Goal: Task Accomplishment & Management: Manage account settings

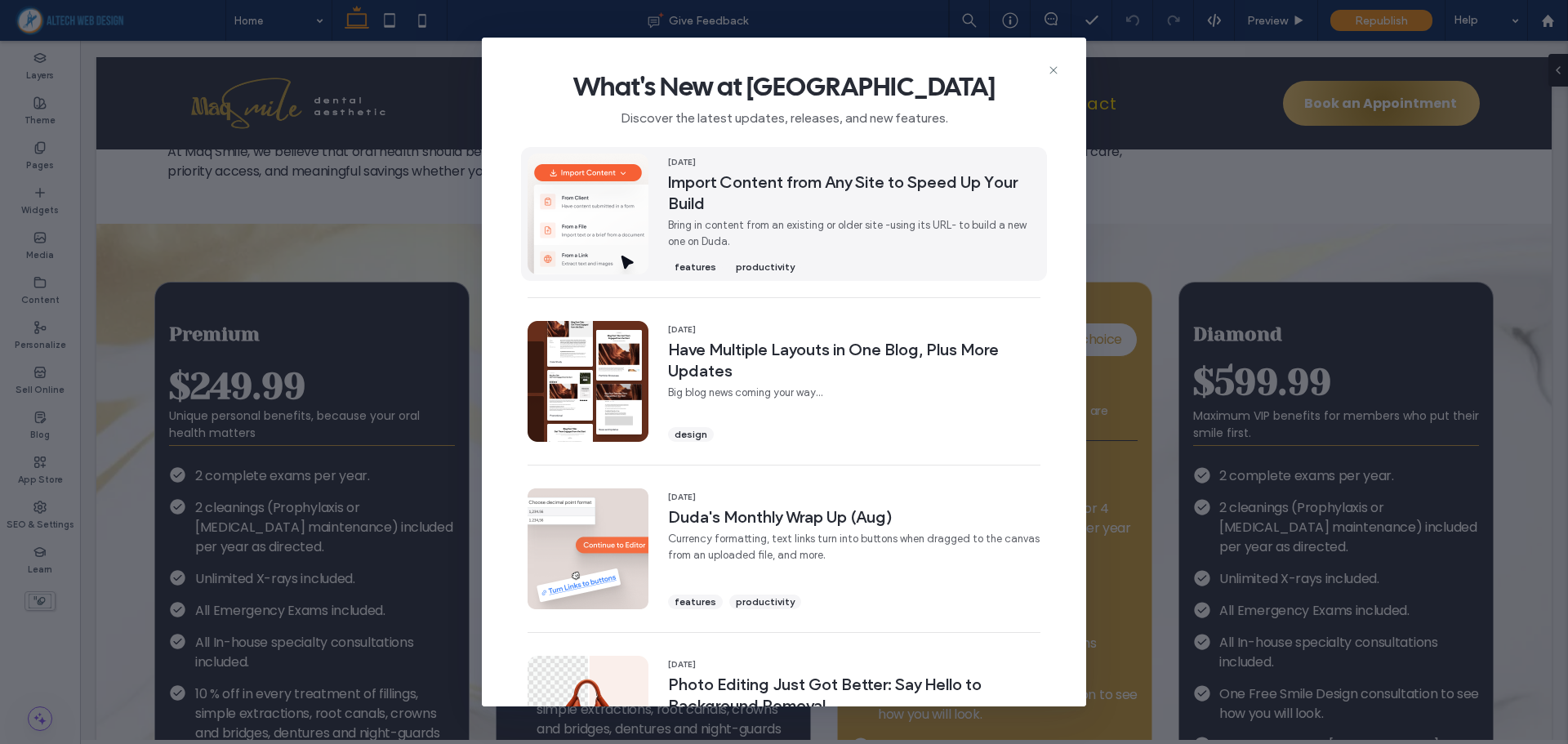
click at [775, 186] on span "Import Content from Any Site to Speed Up Your Build" at bounding box center [853, 193] width 372 height 43
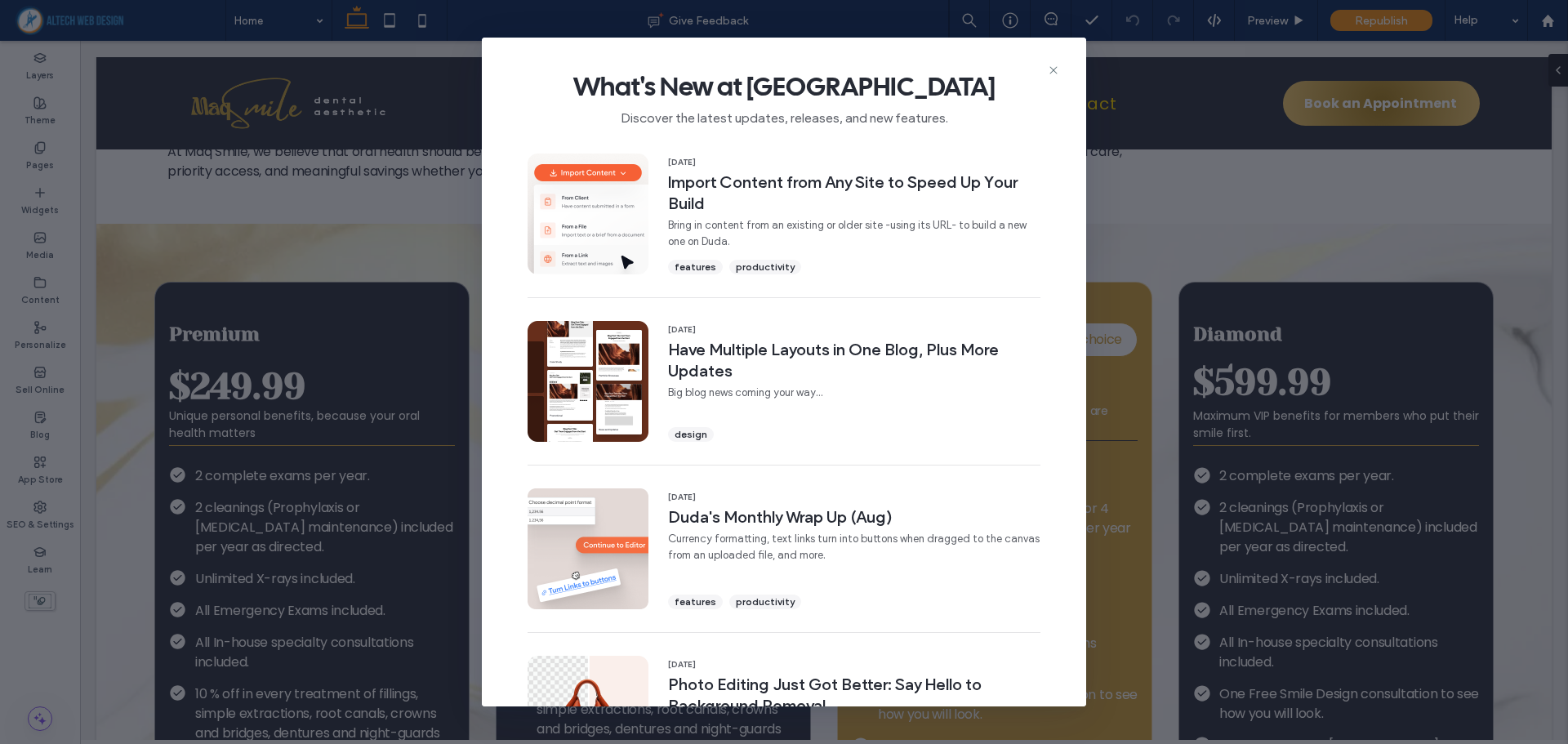
click at [1060, 74] on div "What's New at [GEOGRAPHIC_DATA] Discover the latest updates, releases, and new …" at bounding box center [784, 92] width 604 height 110
click at [1055, 74] on icon at bounding box center [1053, 69] width 13 height 13
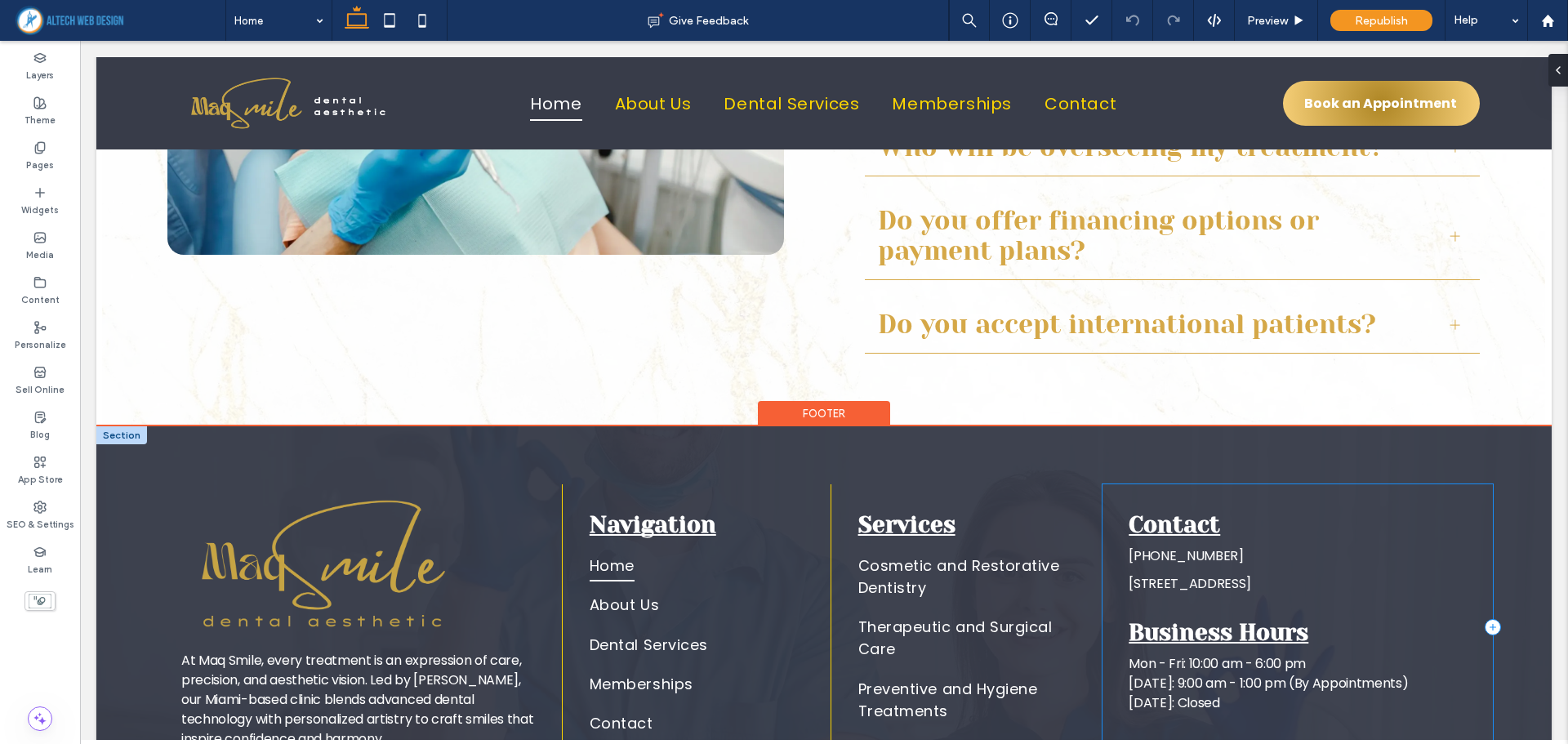
scroll to position [6727, 0]
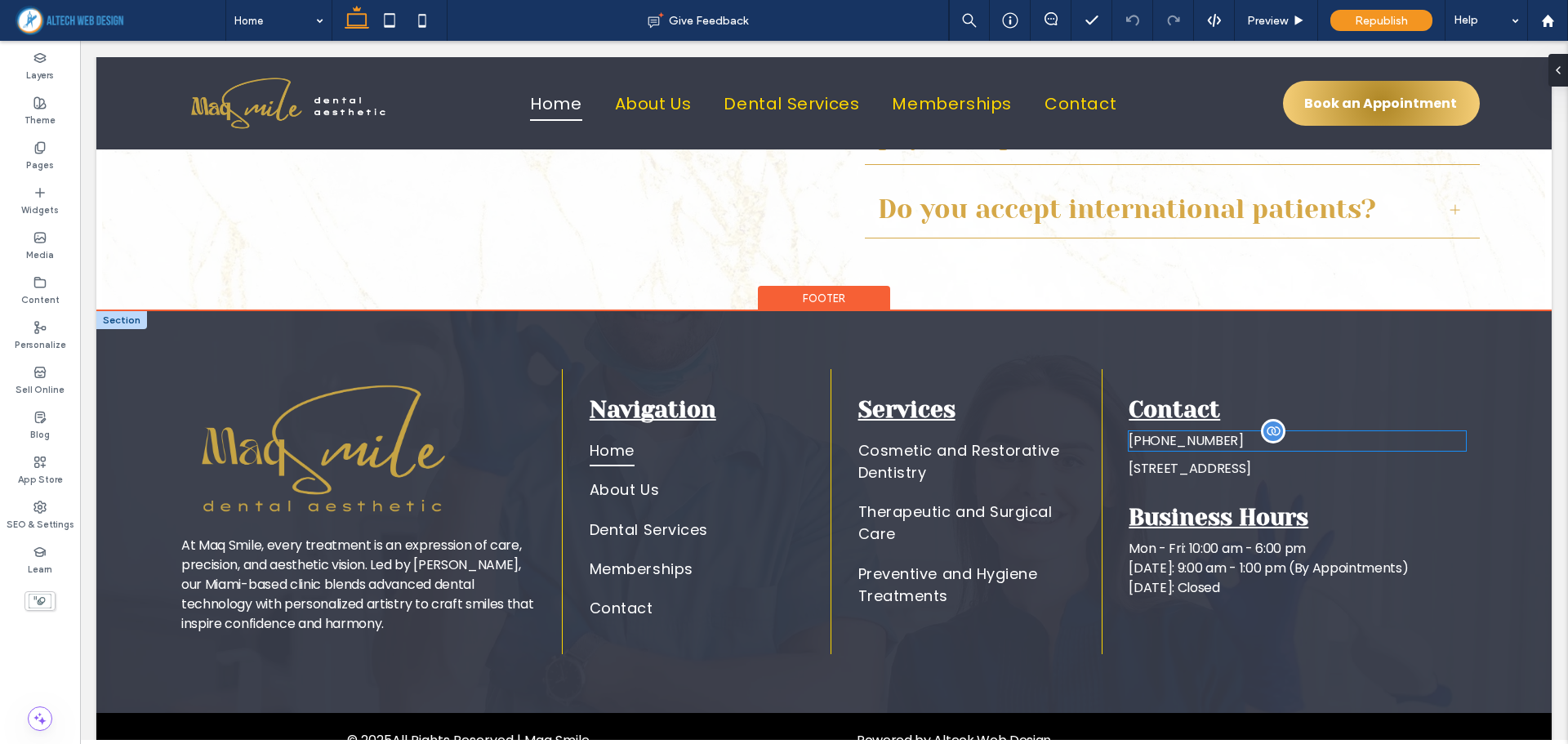
click at [1186, 432] on span "[PHONE_NUMBER]" at bounding box center [1185, 441] width 116 height 19
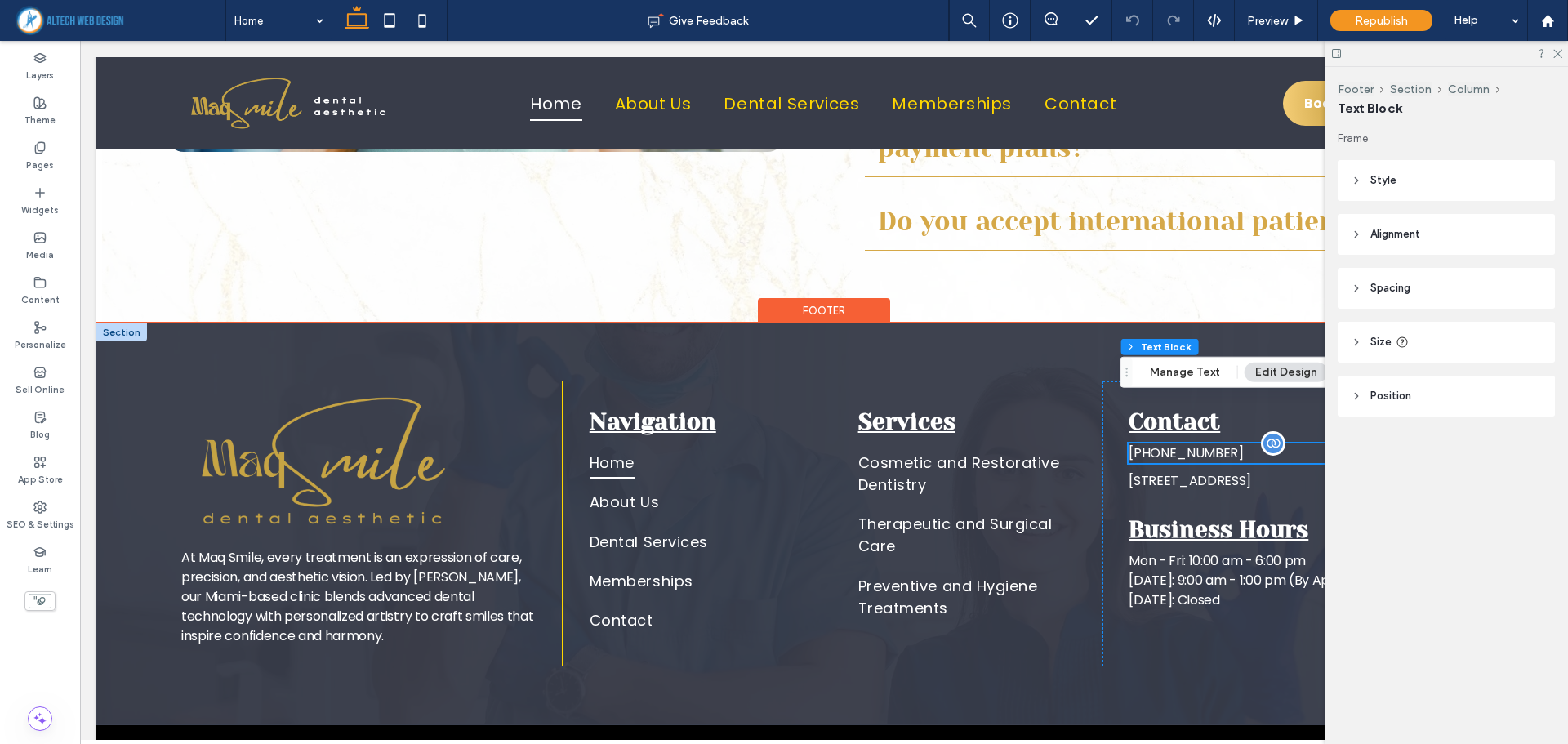
click at [1186, 443] on div "[PHONE_NUMBER]" at bounding box center [1297, 453] width 337 height 20
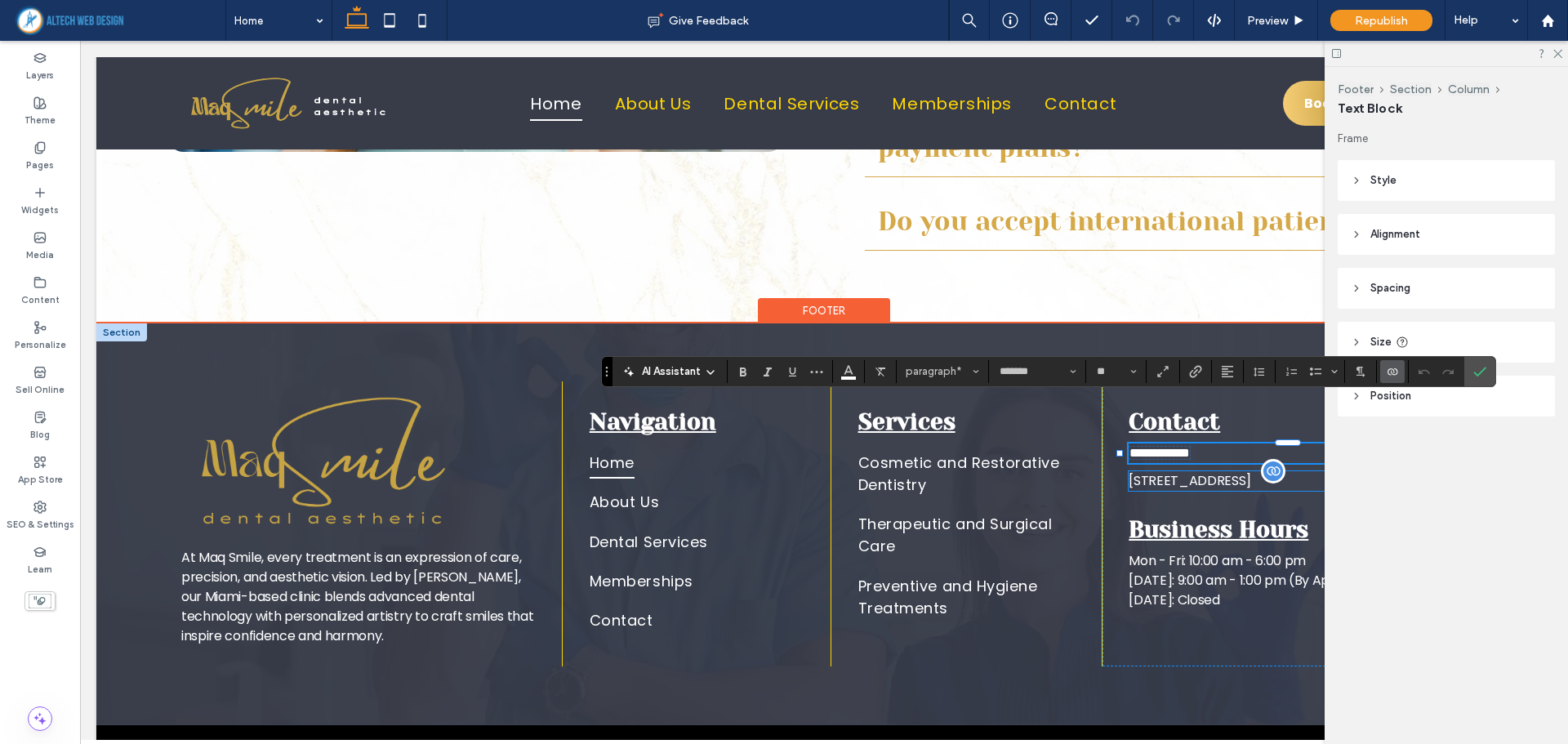
click at [1172, 471] on span "[STREET_ADDRESS]" at bounding box center [1189, 480] width 122 height 19
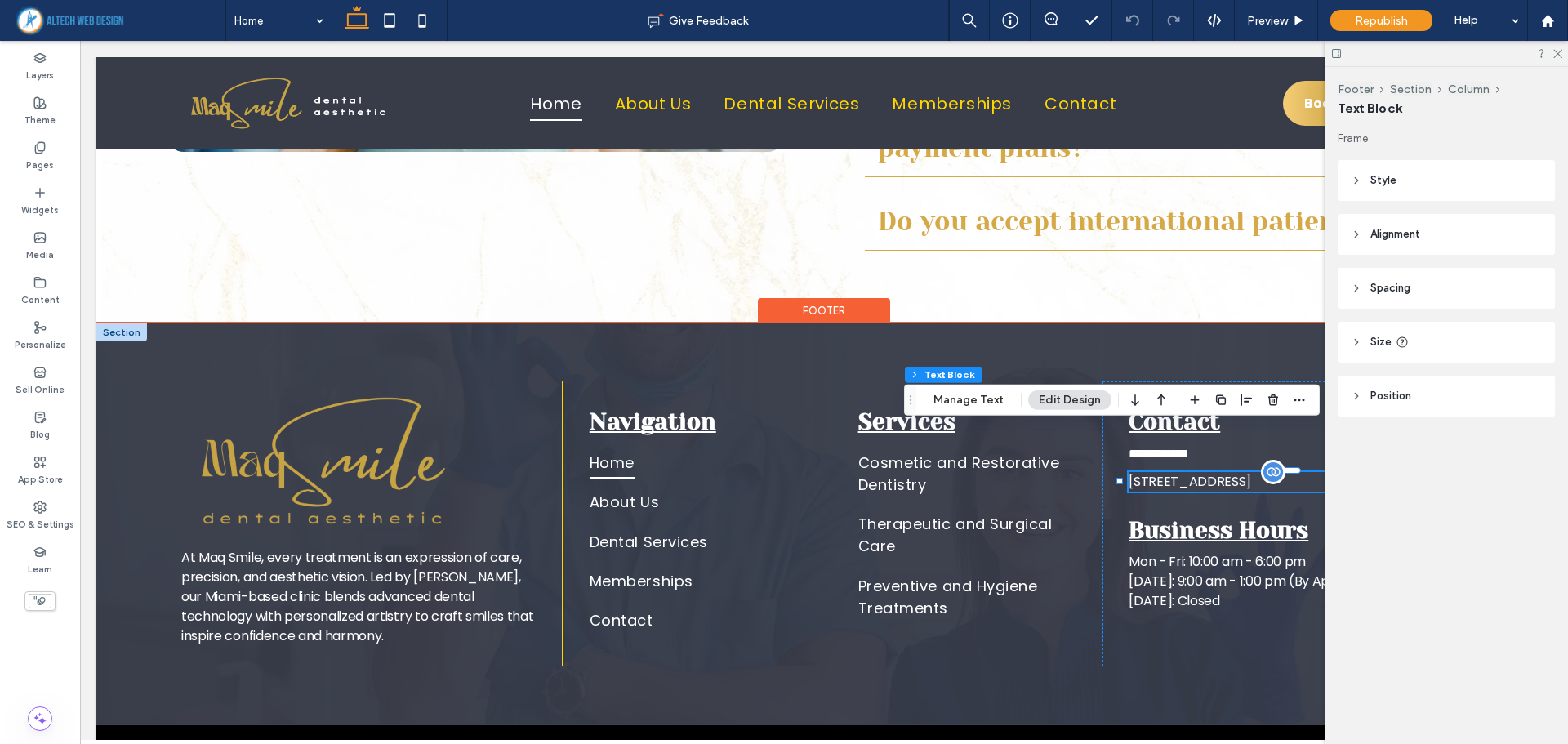
click at [1151, 472] on span "[STREET_ADDRESS]" at bounding box center [1189, 481] width 122 height 19
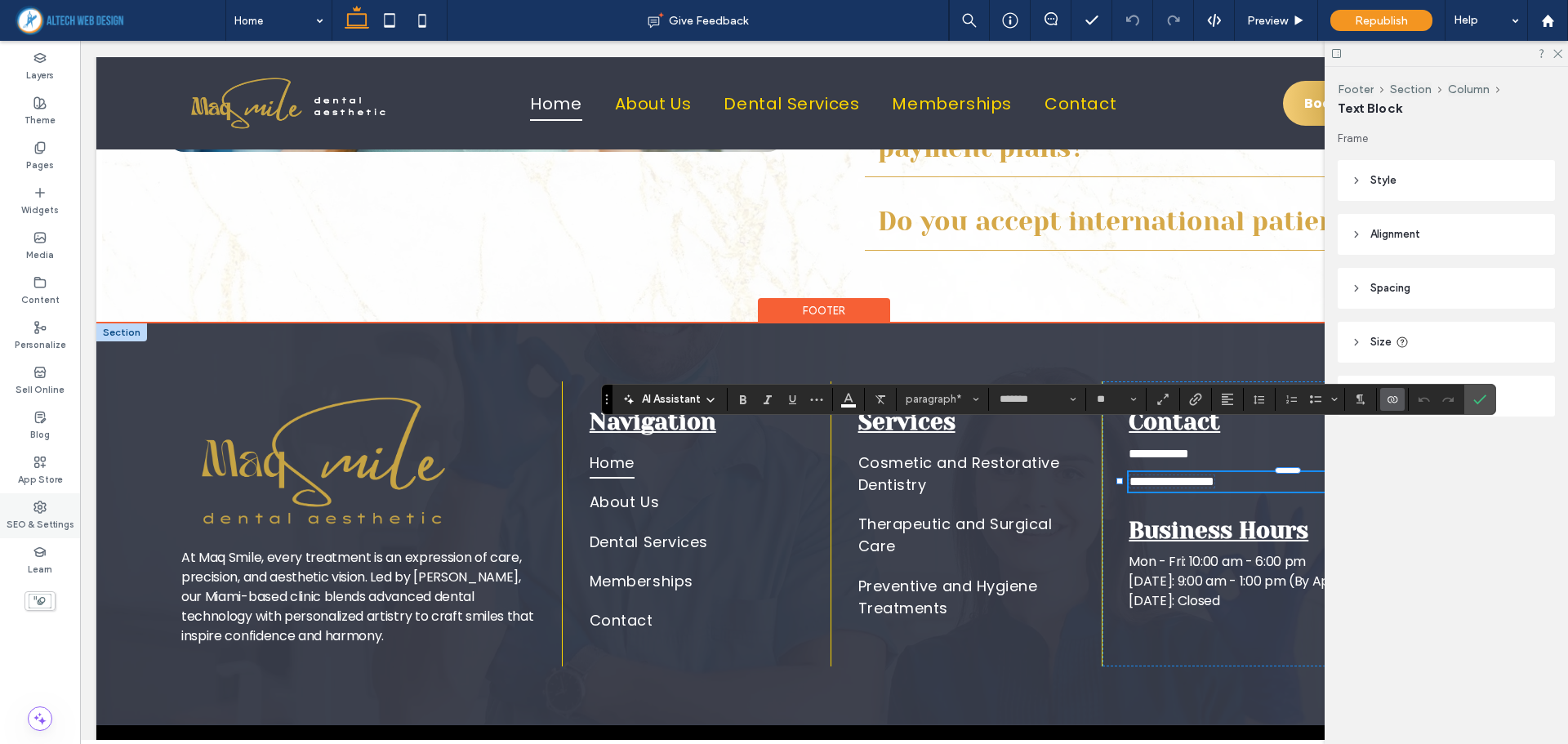
click at [43, 508] on icon at bounding box center [39, 507] width 13 height 13
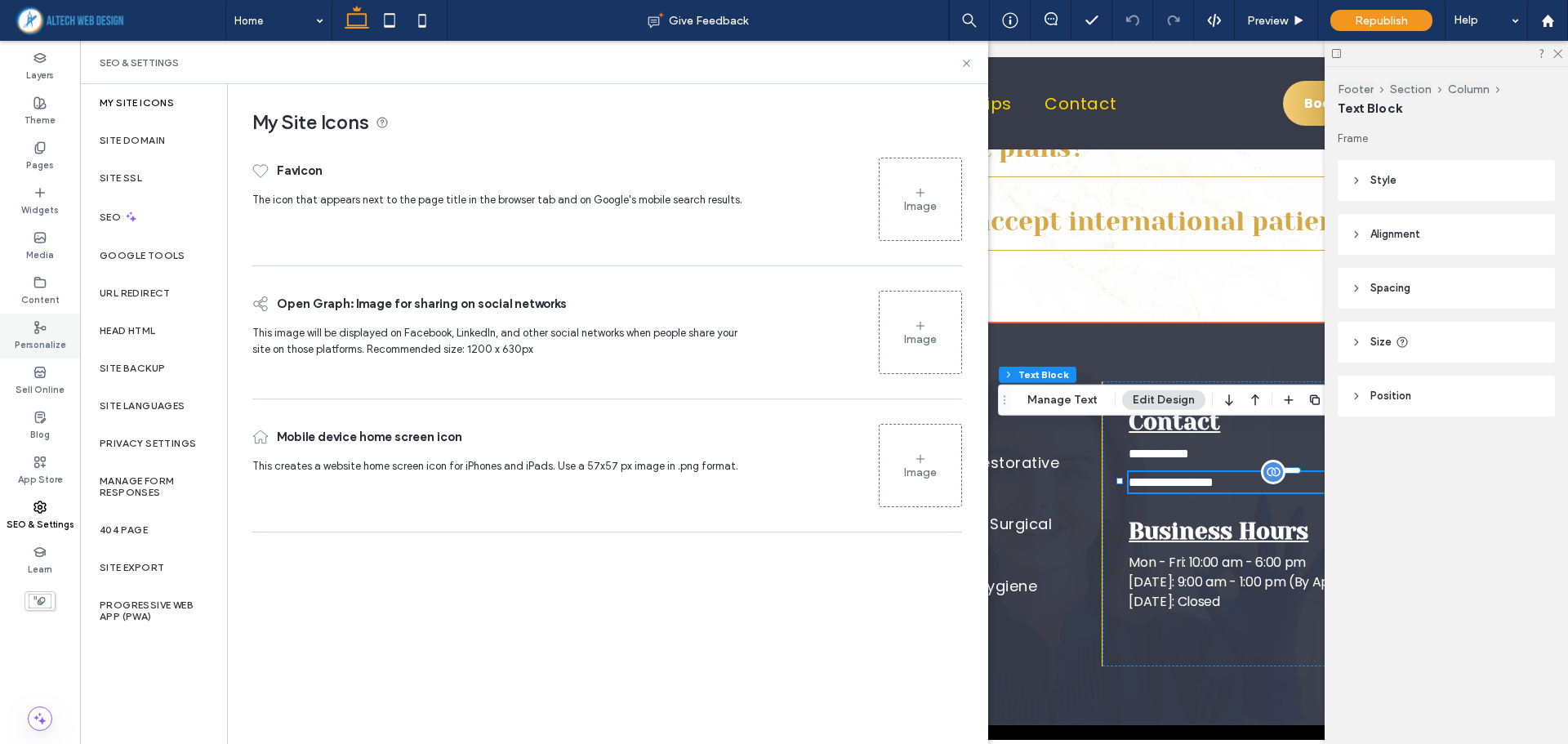
click at [34, 326] on icon at bounding box center [39, 327] width 13 height 13
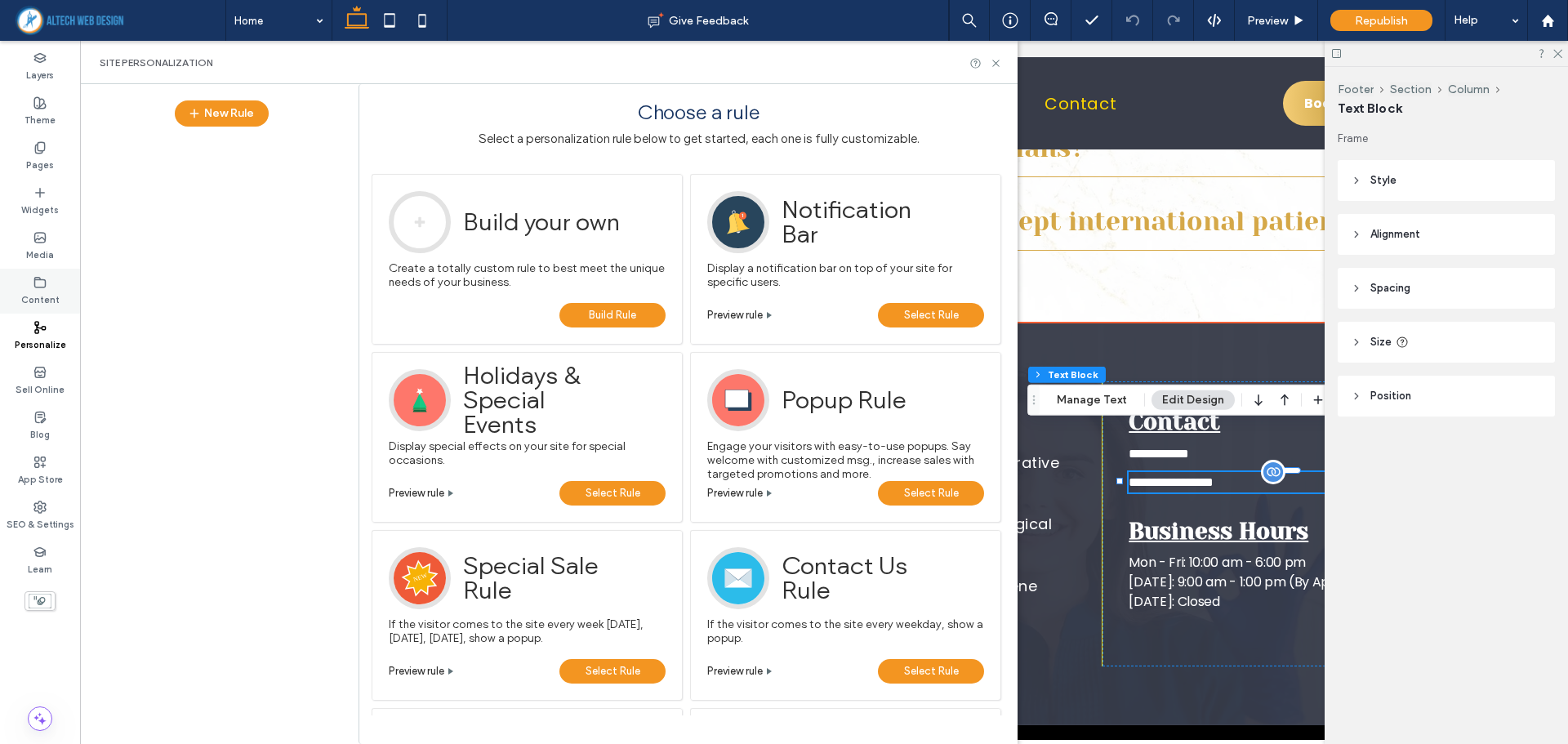
click at [43, 280] on icon at bounding box center [39, 282] width 13 height 13
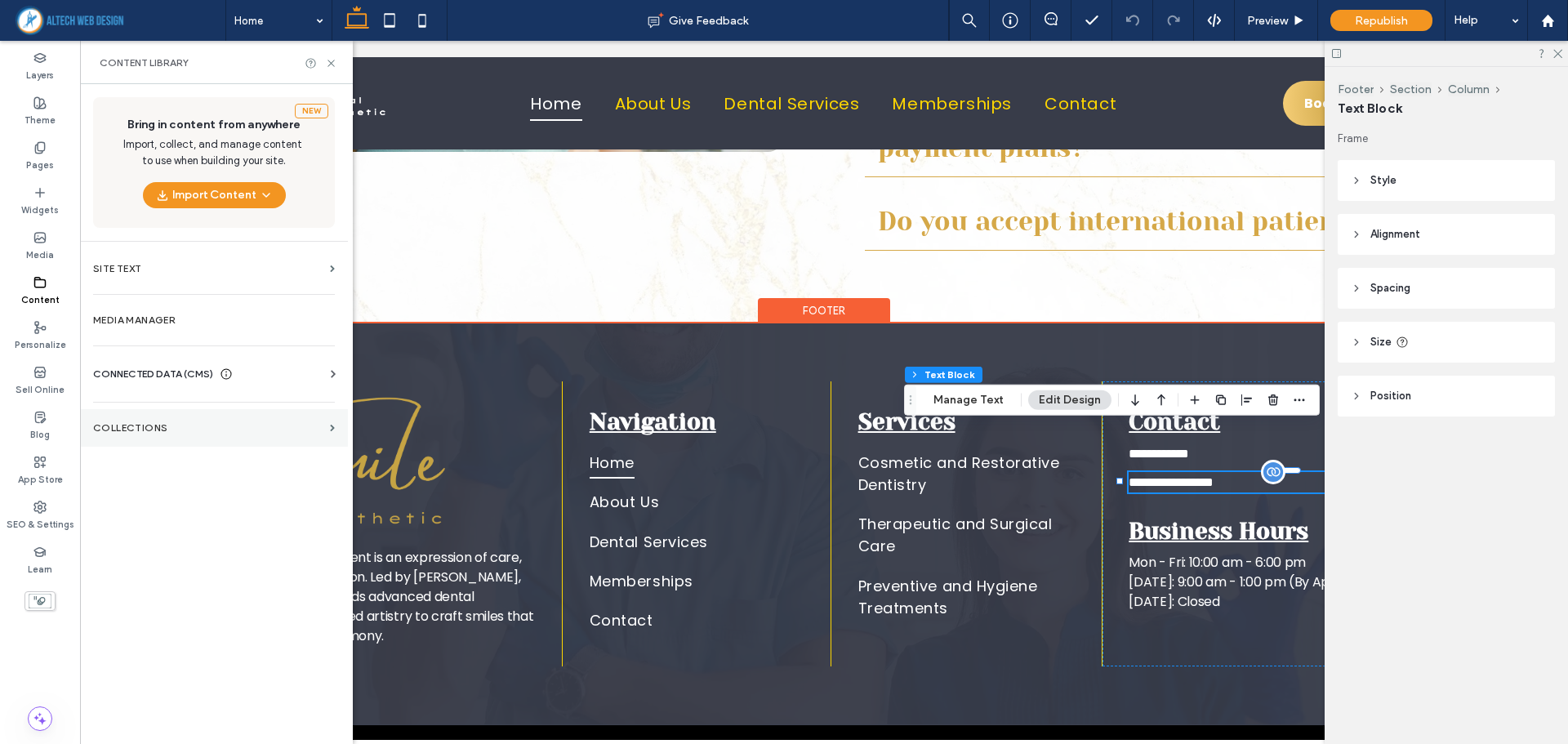
click at [146, 422] on section "Collections" at bounding box center [213, 428] width 268 height 38
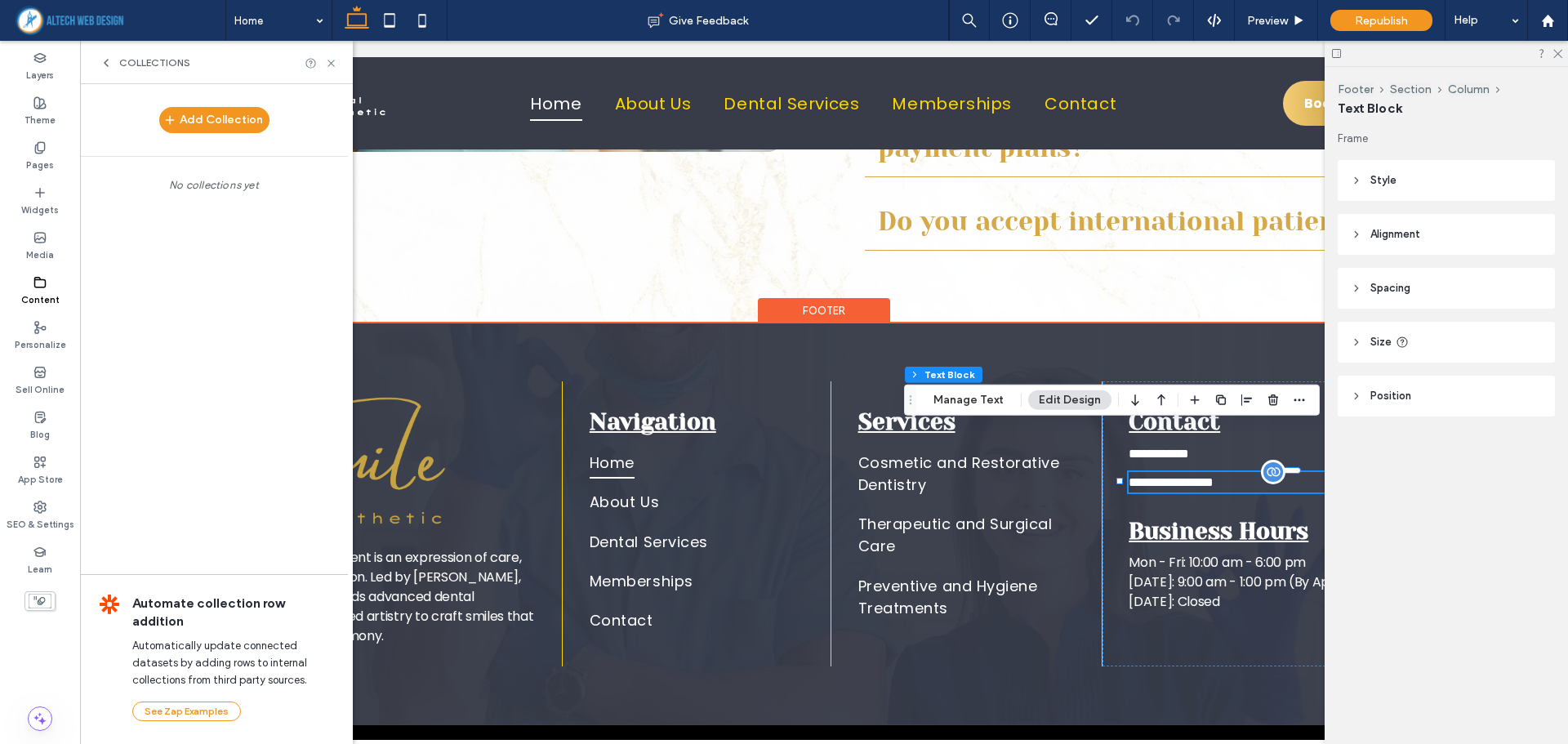
click at [28, 280] on div "Content" at bounding box center [39, 291] width 80 height 45
click at [39, 247] on label "Media" at bounding box center [40, 253] width 27 height 18
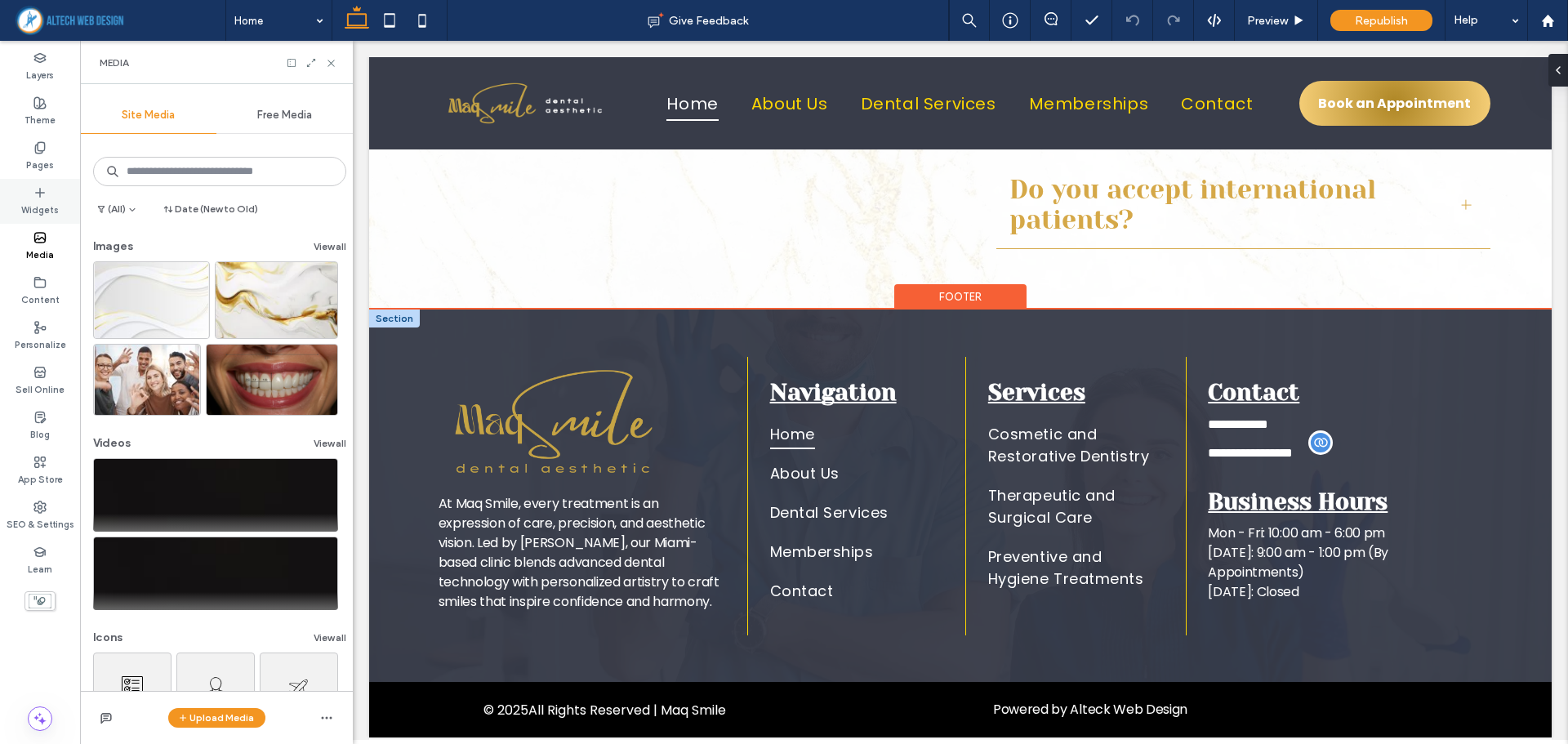
click at [42, 202] on label "Widgets" at bounding box center [40, 208] width 38 height 18
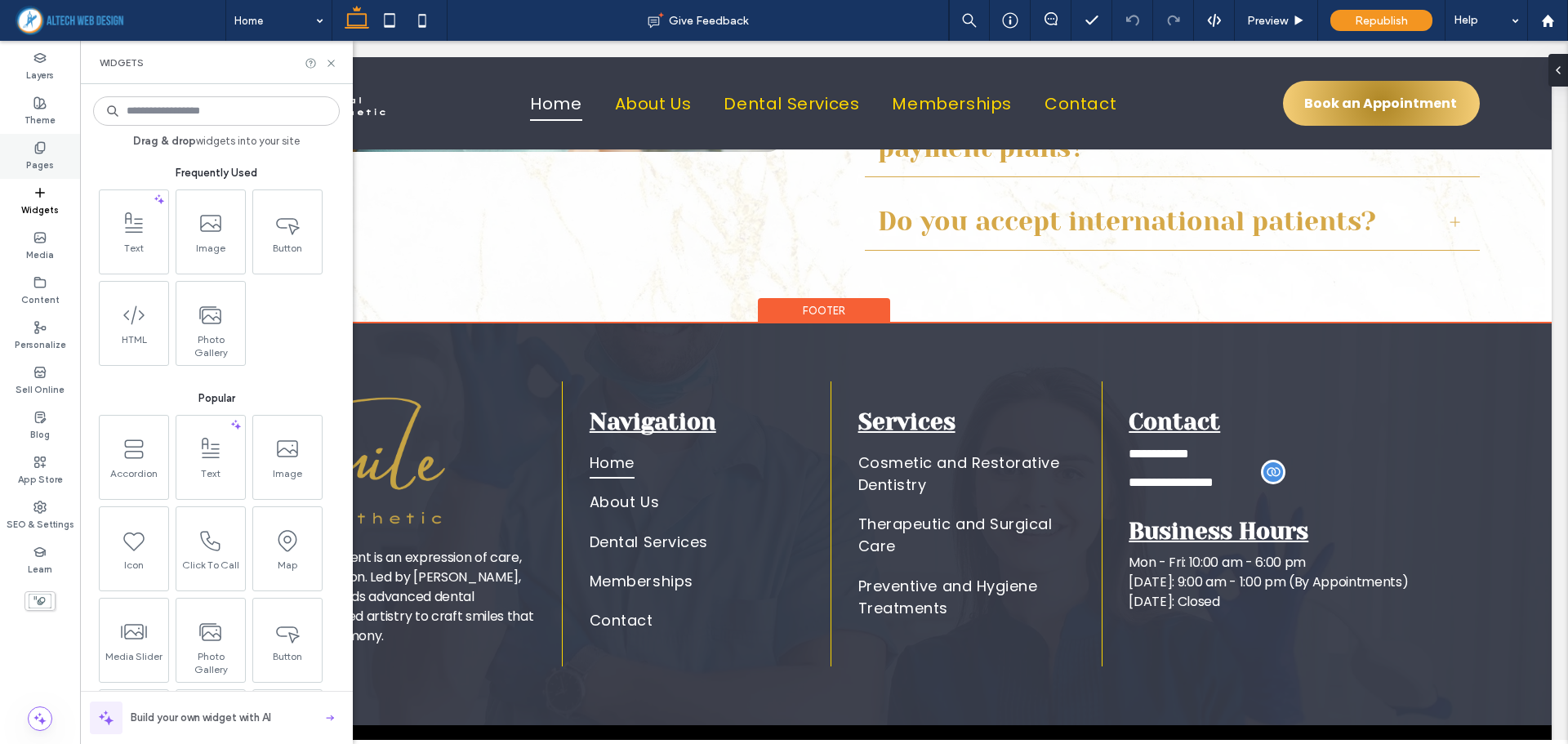
click at [41, 148] on icon at bounding box center [39, 147] width 13 height 13
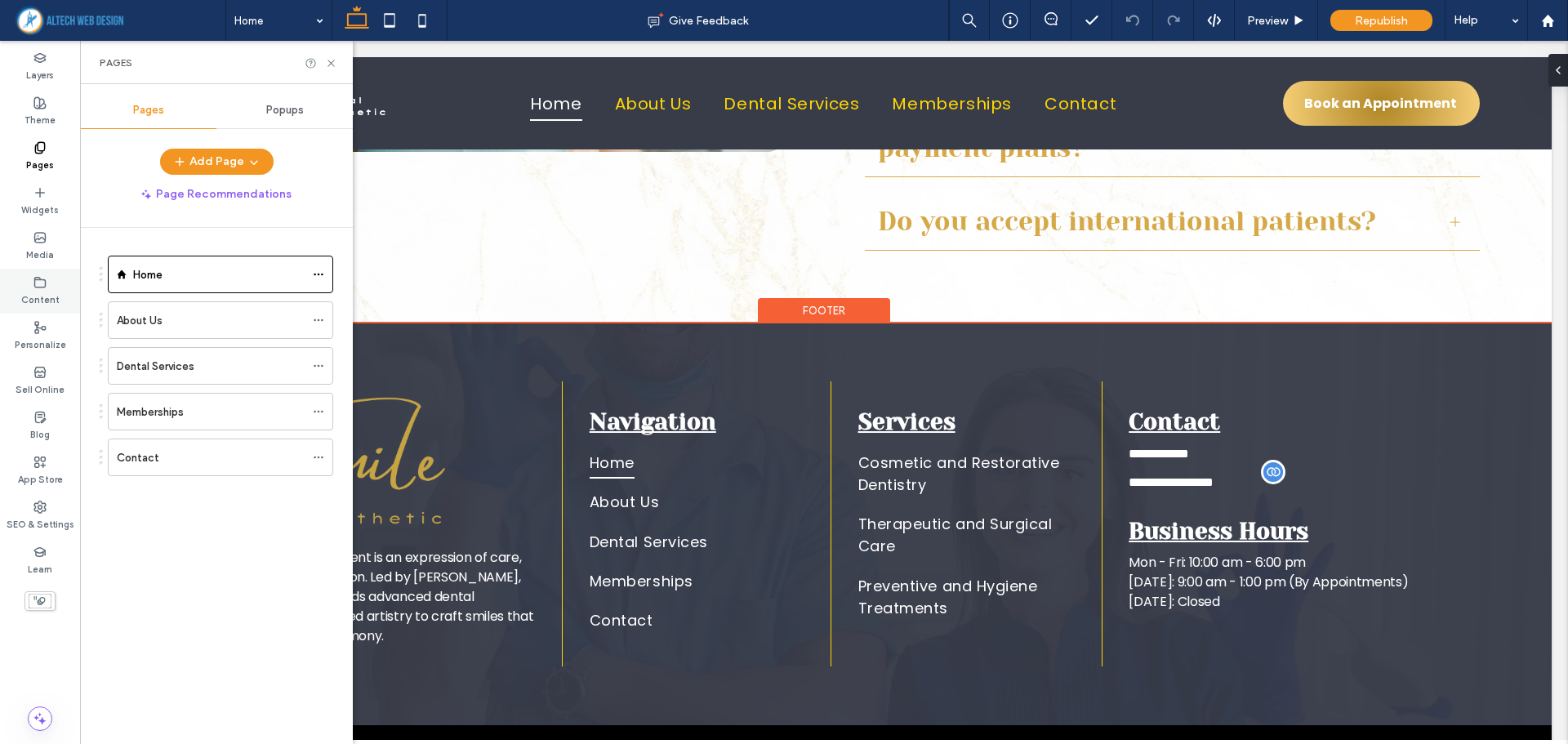
click at [38, 287] on use at bounding box center [40, 281] width 10 height 9
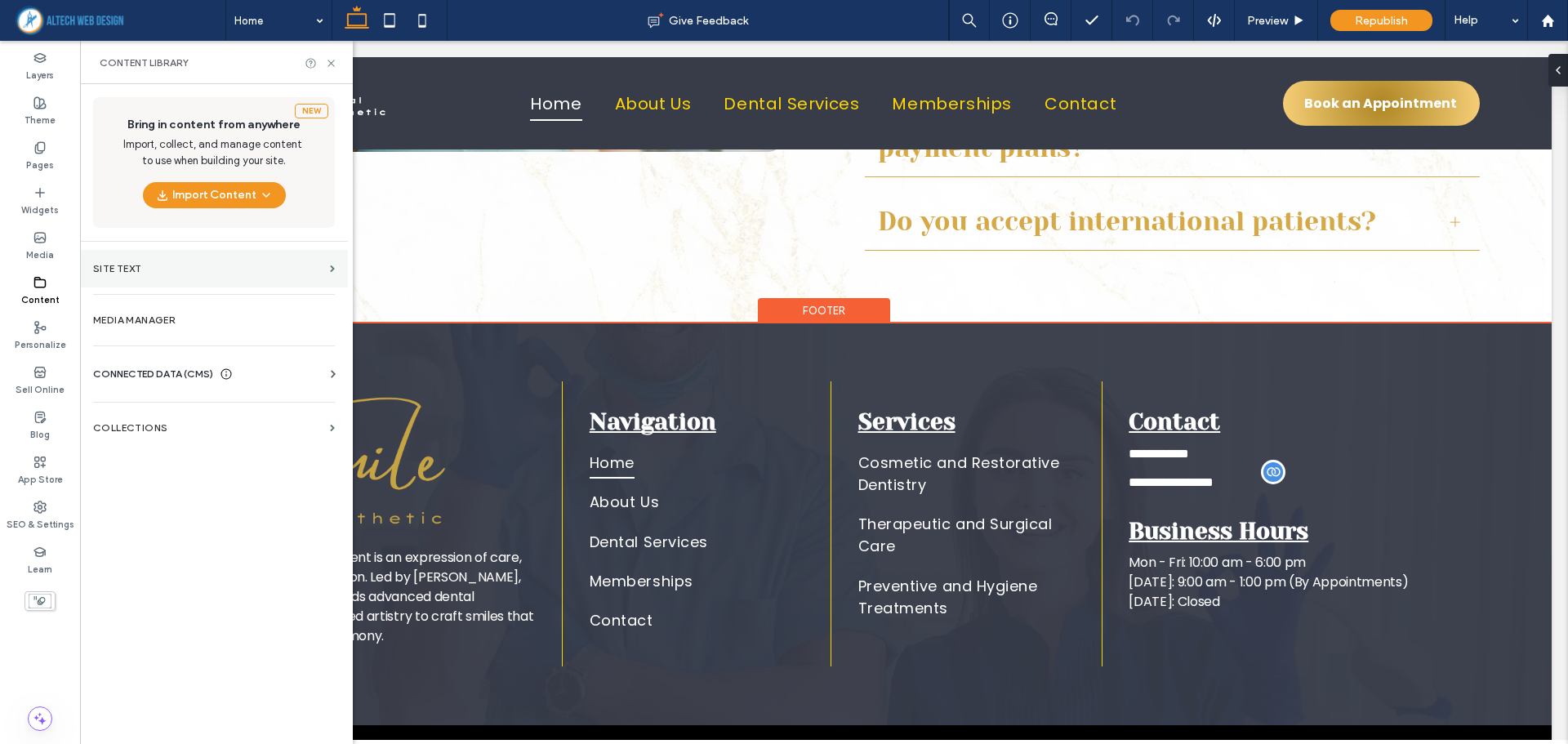
click at [319, 259] on section "Site Text" at bounding box center [213, 269] width 268 height 38
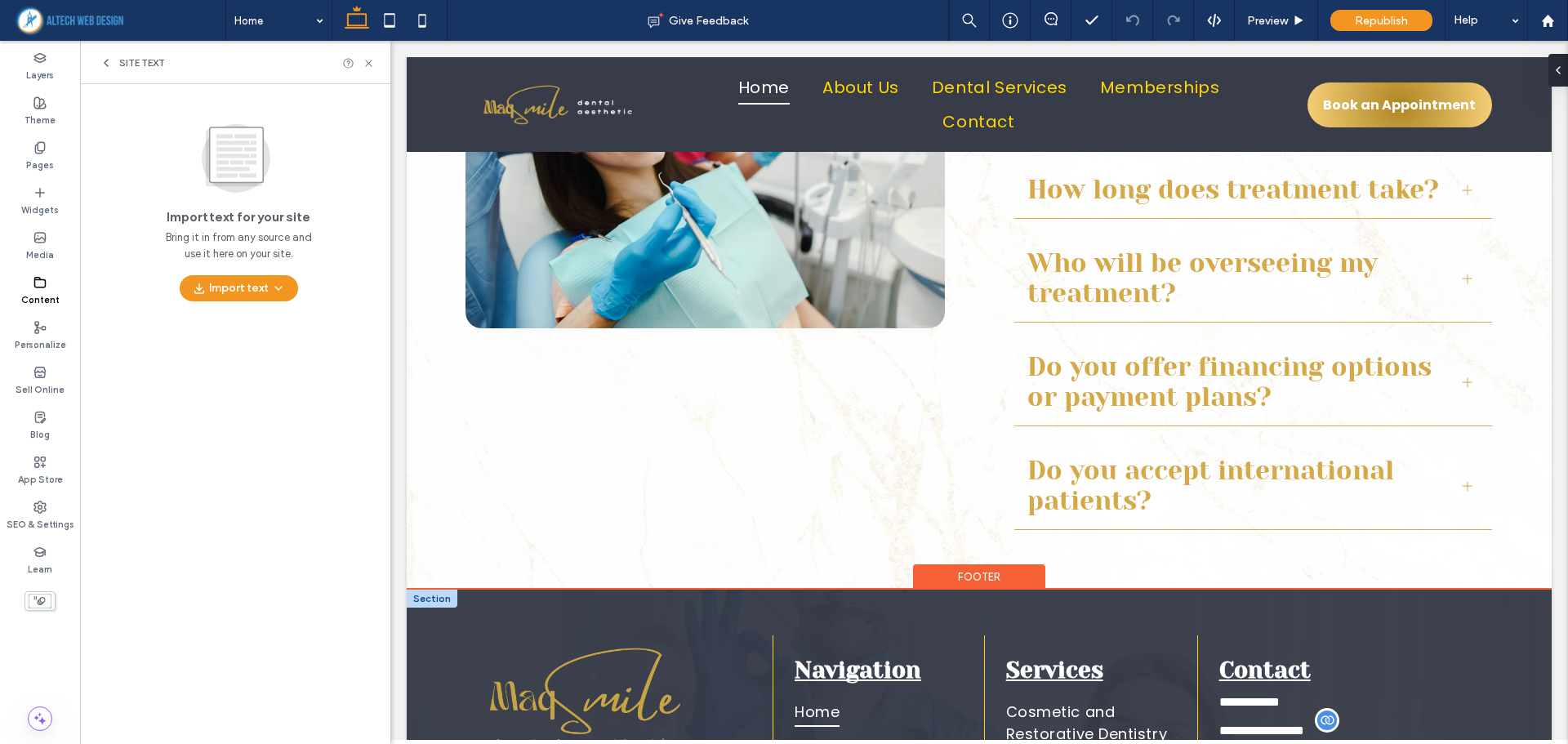
scroll to position [7132, 0]
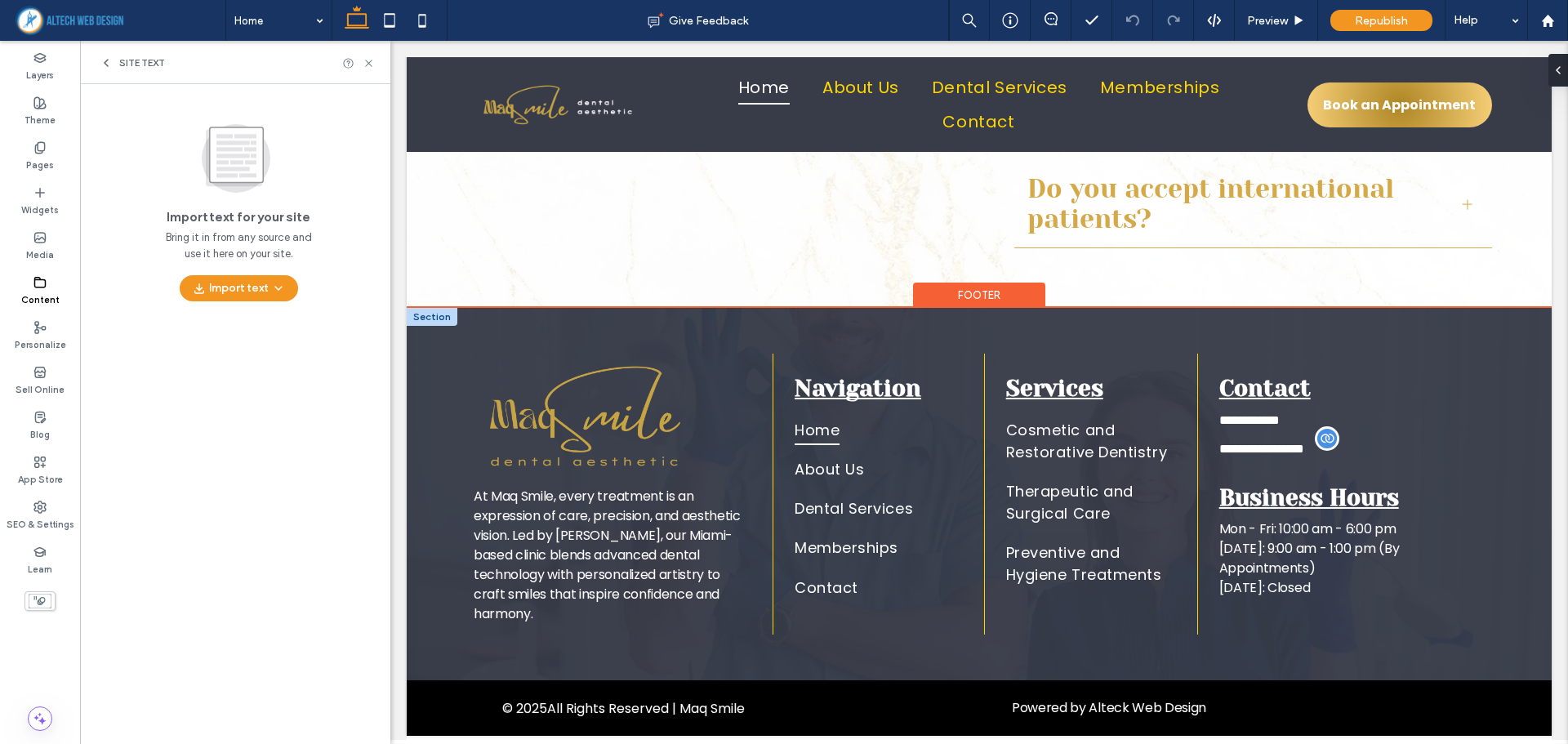
click at [108, 59] on icon at bounding box center [105, 62] width 13 height 13
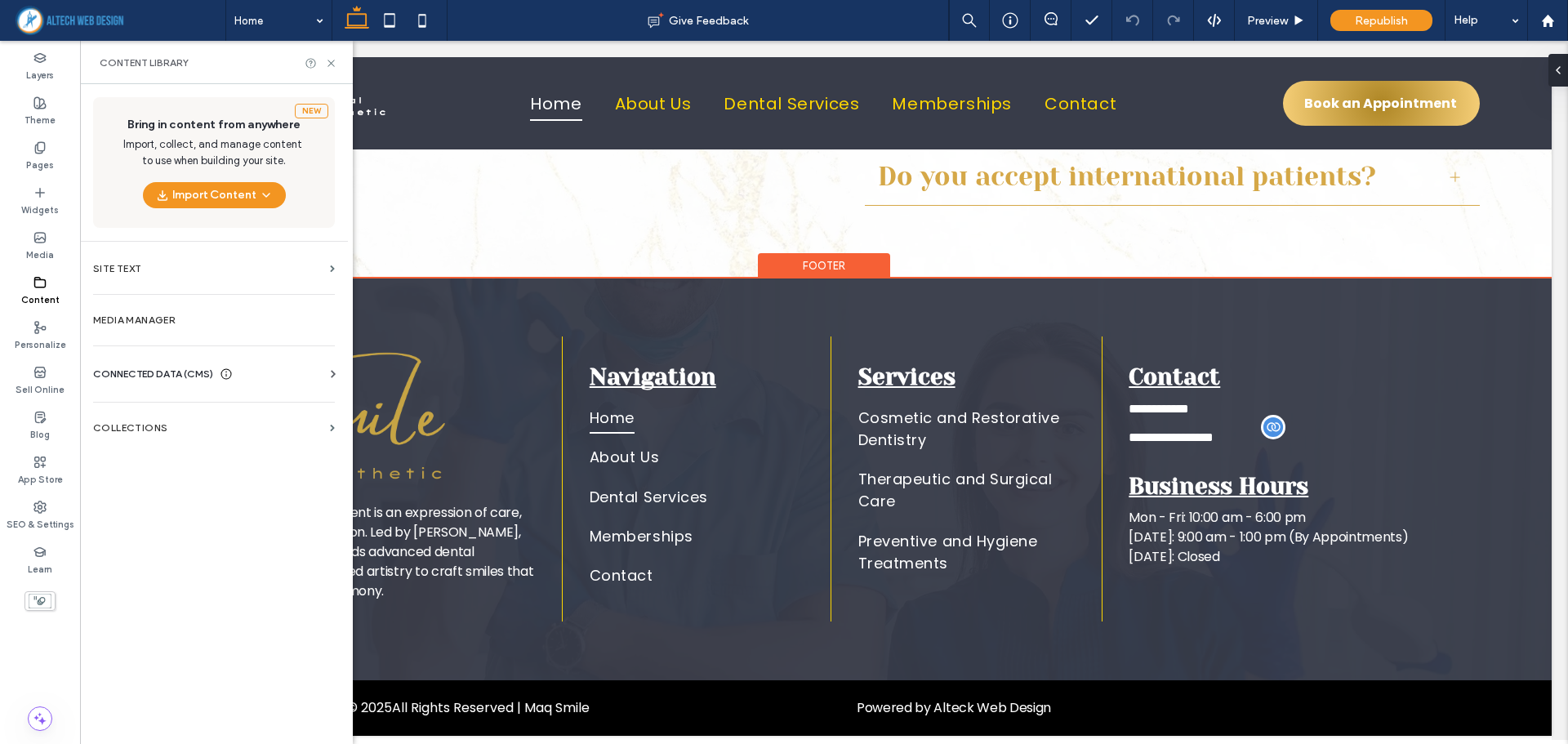
click at [318, 382] on div "CONNECTED DATA (CMS)" at bounding box center [217, 373] width 248 height 16
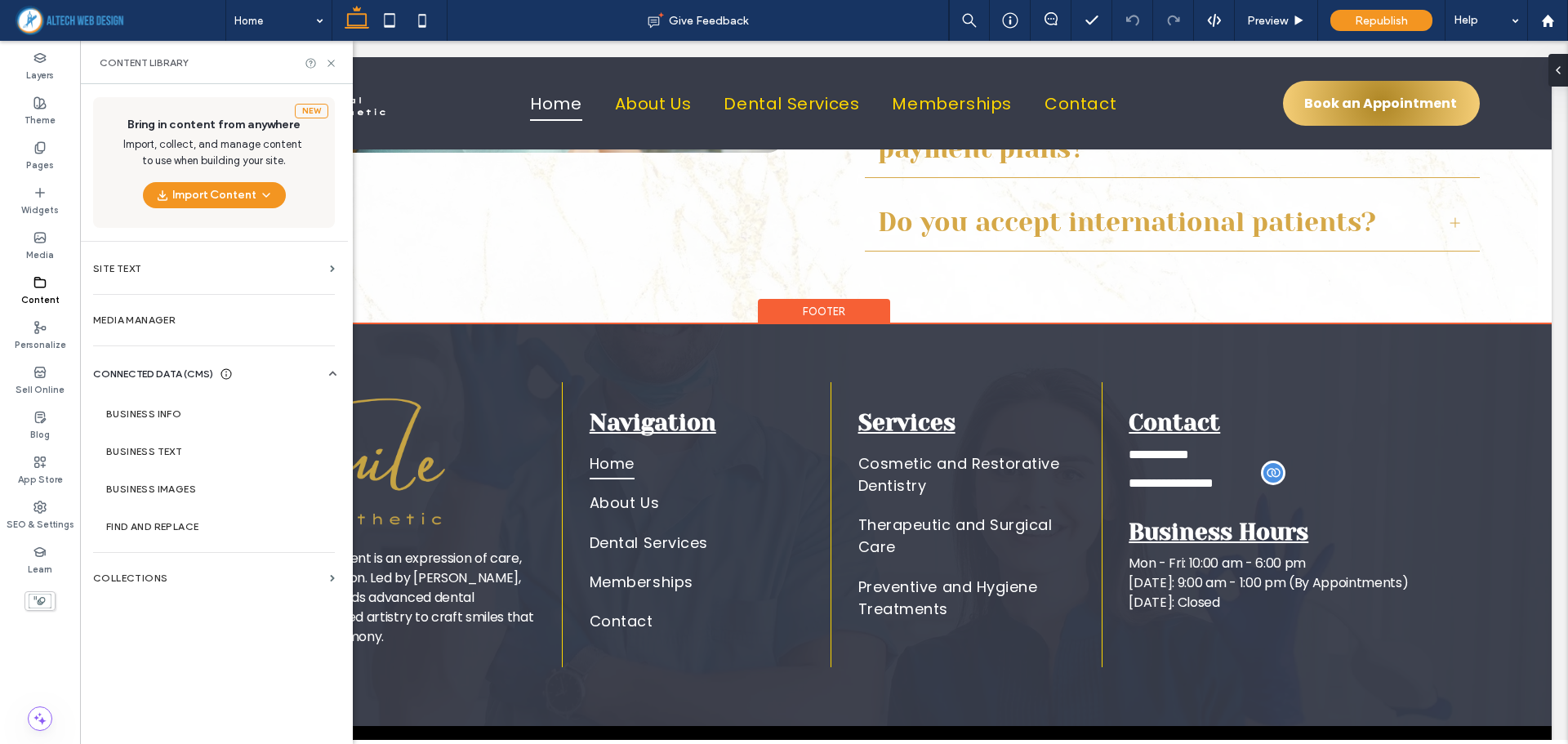
scroll to position [6715, 0]
click at [137, 410] on label "Business Info" at bounding box center [217, 414] width 222 height 11
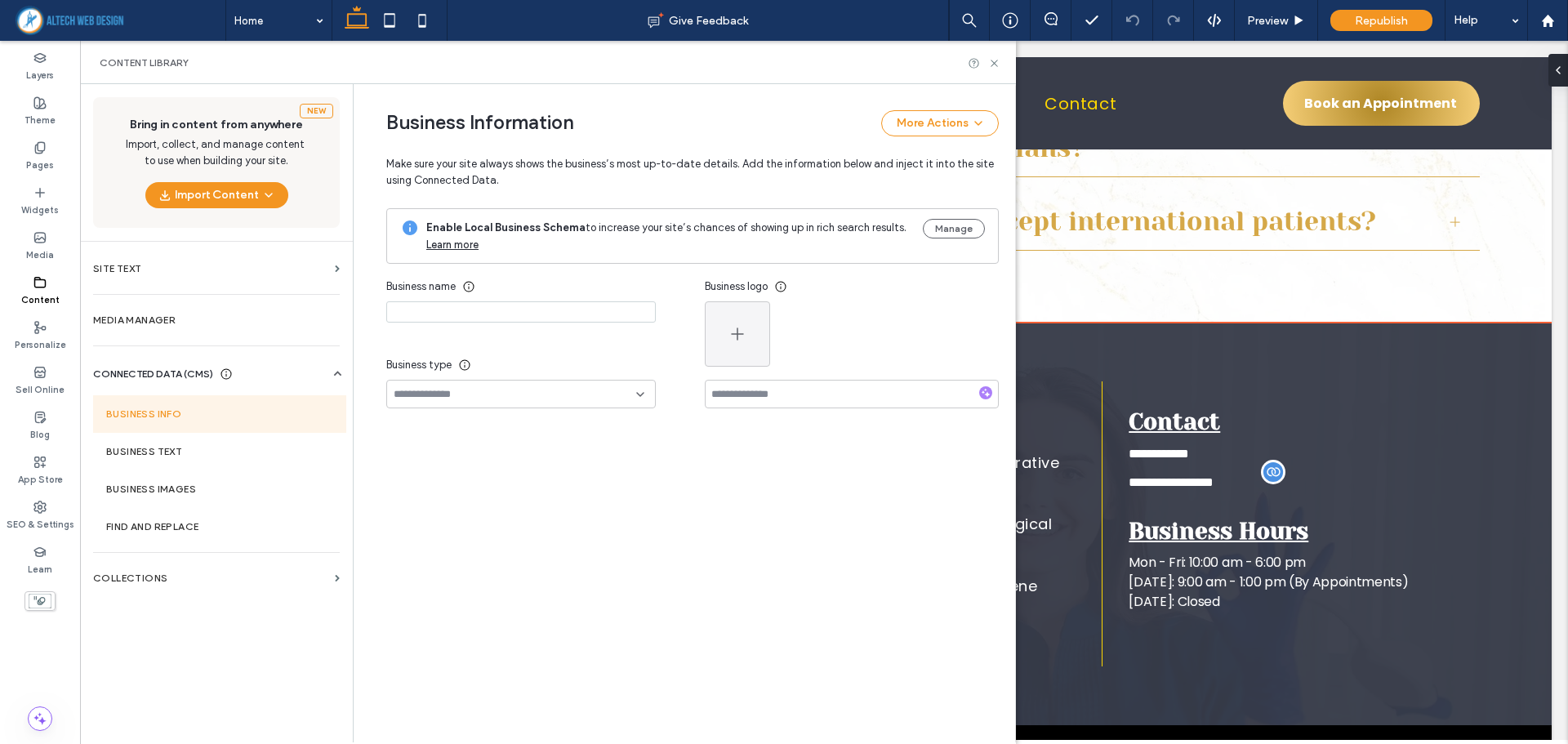
type input "*********"
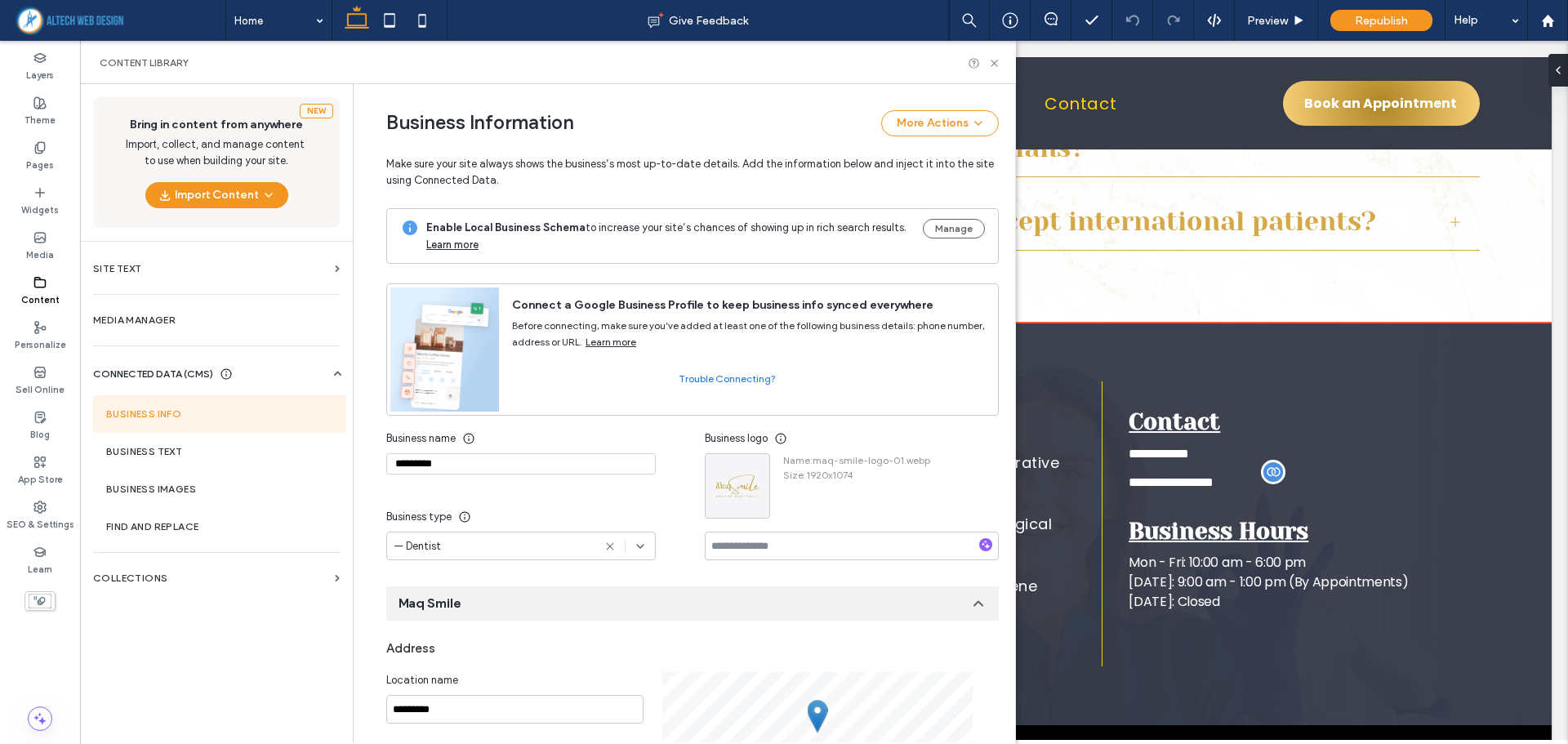
scroll to position [0, 0]
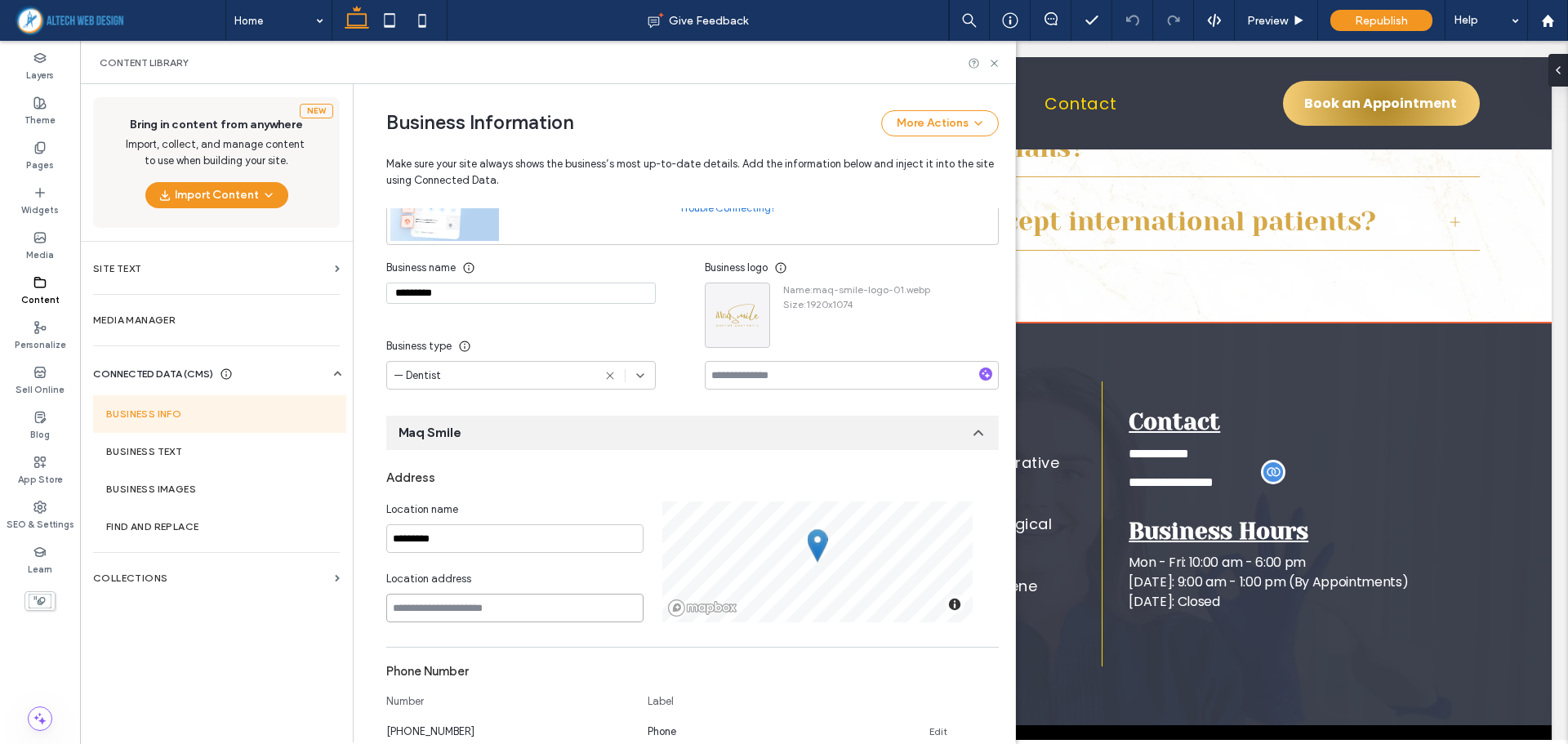
click at [485, 604] on input at bounding box center [514, 608] width 257 height 28
paste input "**********"
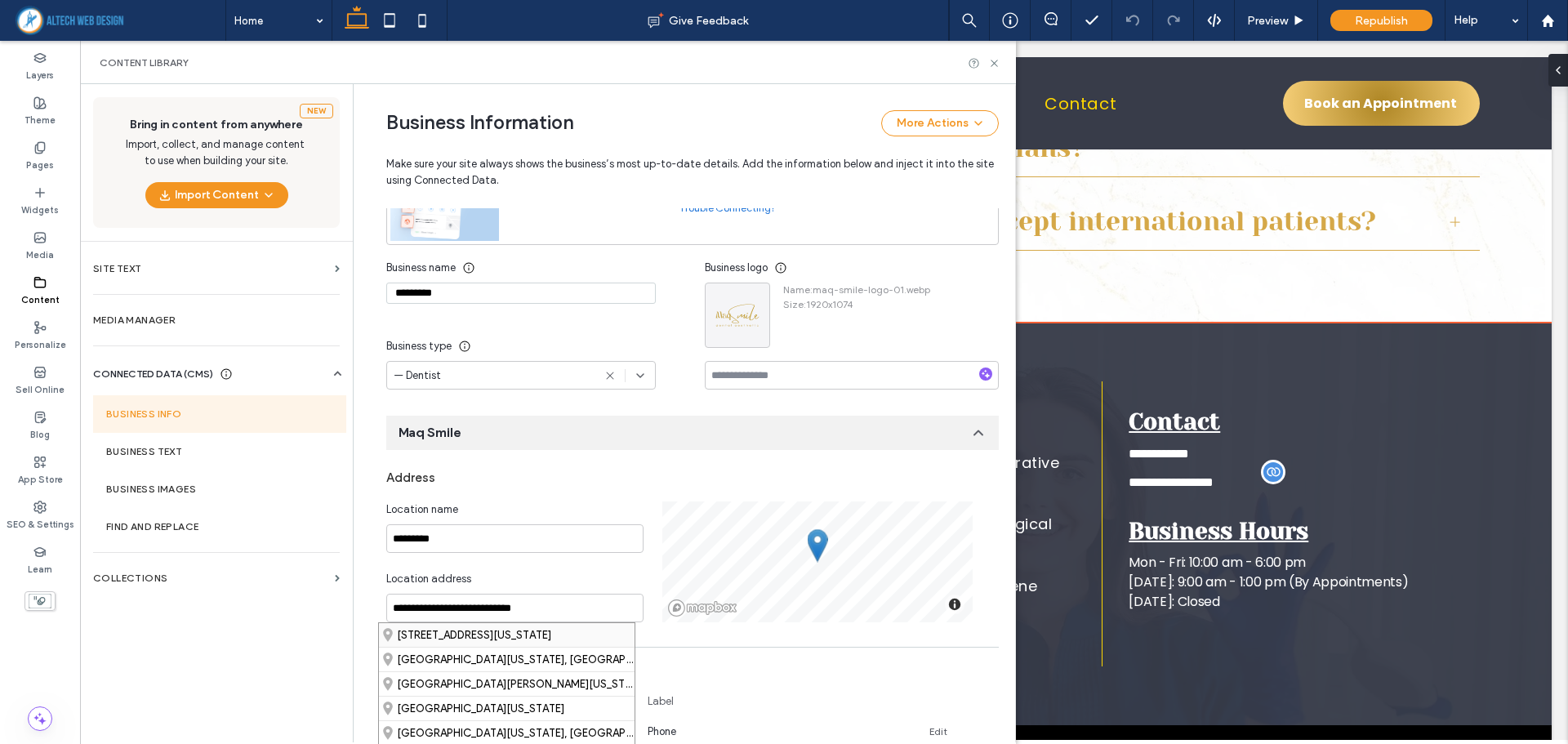
click at [508, 636] on div "[STREET_ADDRESS][US_STATE]" at bounding box center [507, 635] width 256 height 24
type input "**********"
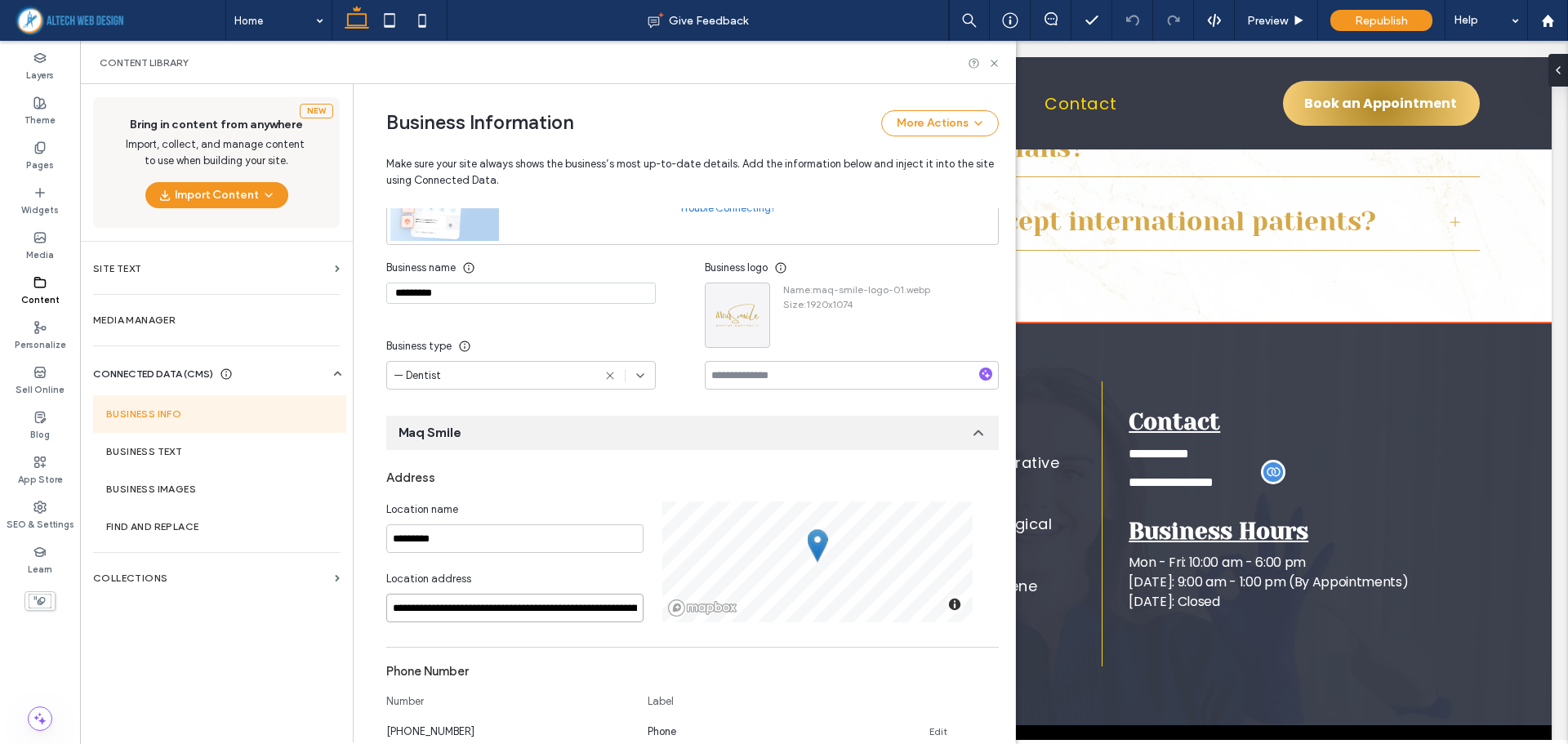
click at [595, 600] on input "**********" at bounding box center [514, 608] width 257 height 28
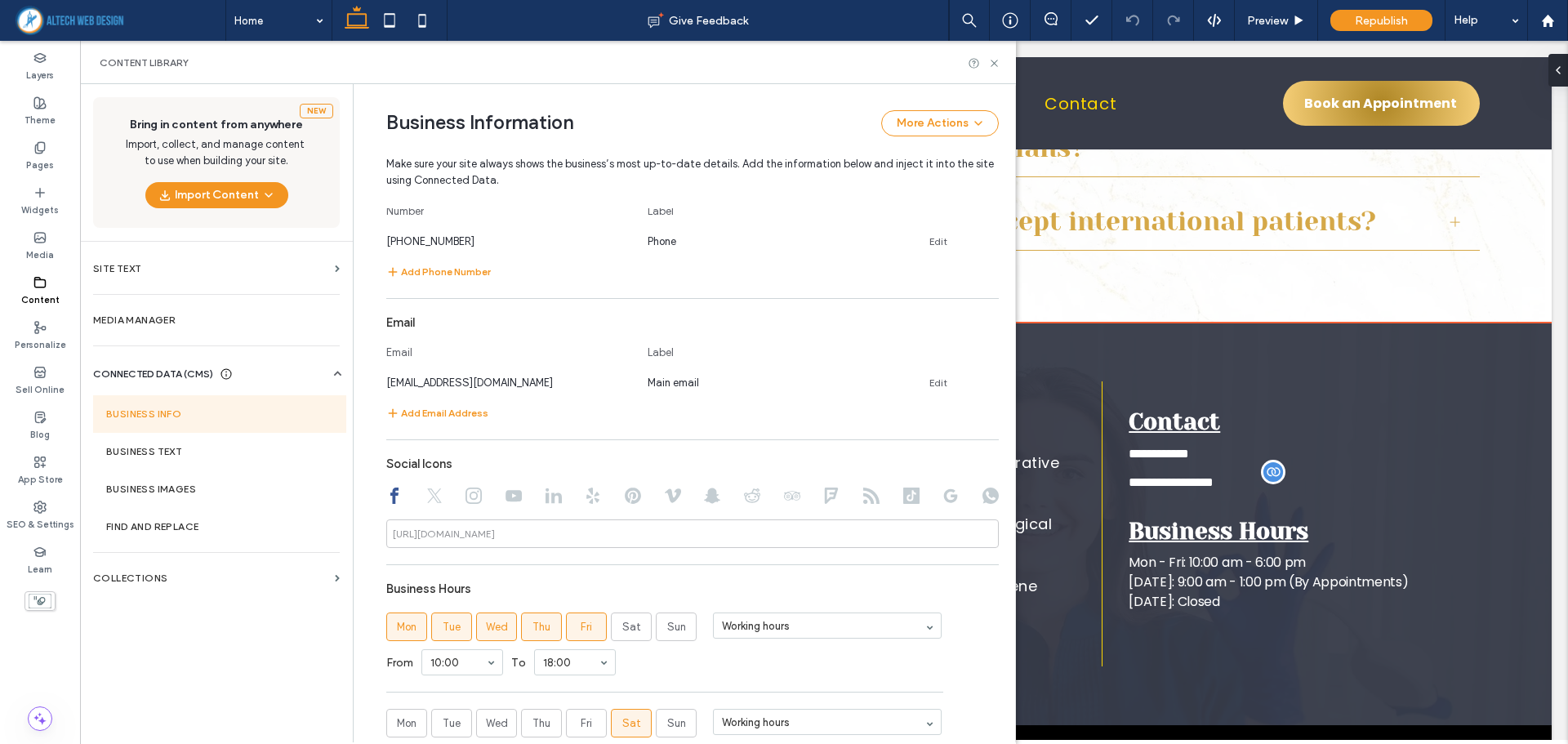
scroll to position [579, 0]
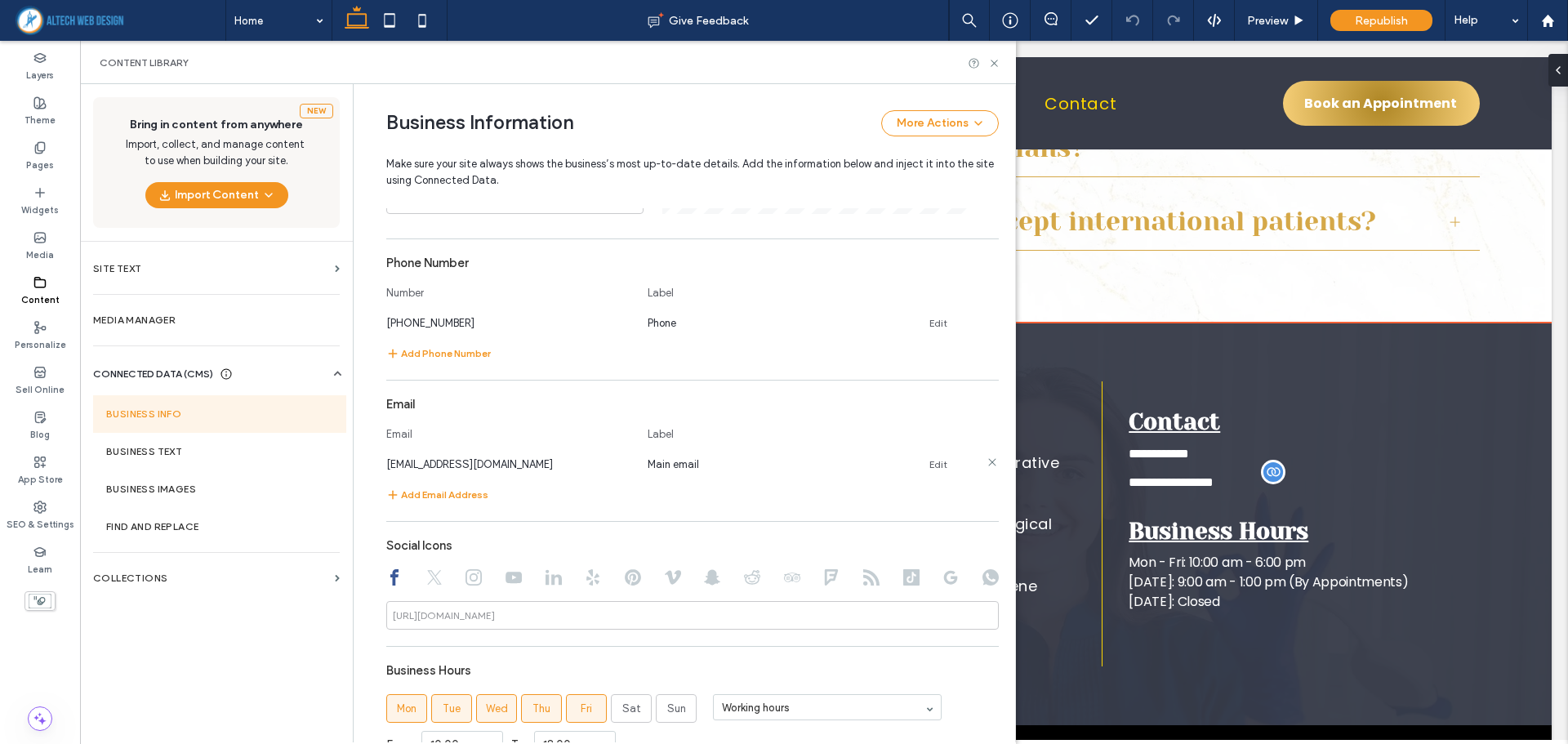
click at [416, 461] on span "[EMAIL_ADDRESS][DOMAIN_NAME]" at bounding box center [469, 464] width 167 height 12
click at [930, 465] on link "Edit" at bounding box center [938, 464] width 18 height 13
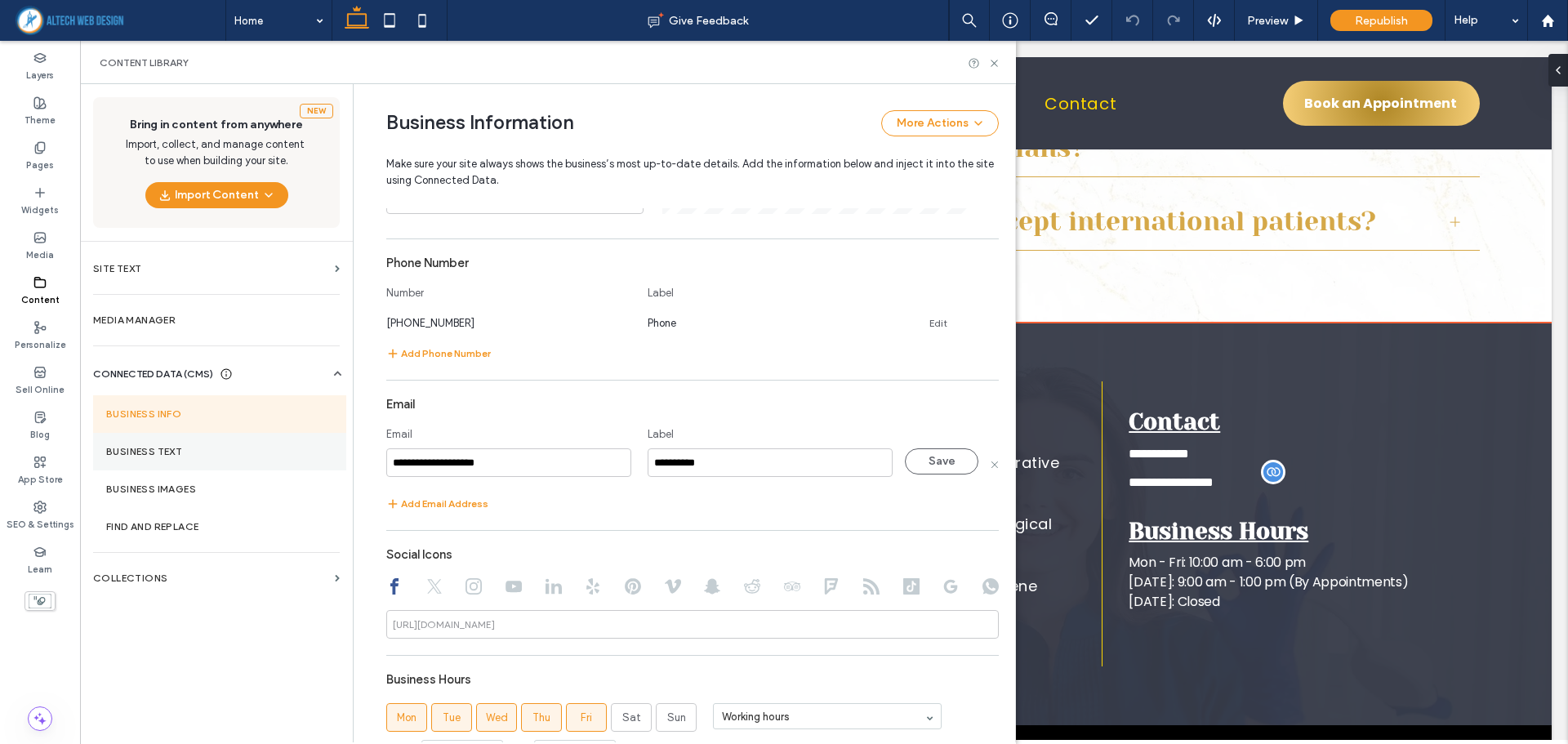
drag, startPoint x: 423, startPoint y: 461, endPoint x: 331, endPoint y: 467, distance: 92.2
click at [331, 467] on div "**********" at bounding box center [547, 413] width 935 height 658
type input "**********"
click at [931, 471] on button "Save" at bounding box center [941, 461] width 74 height 27
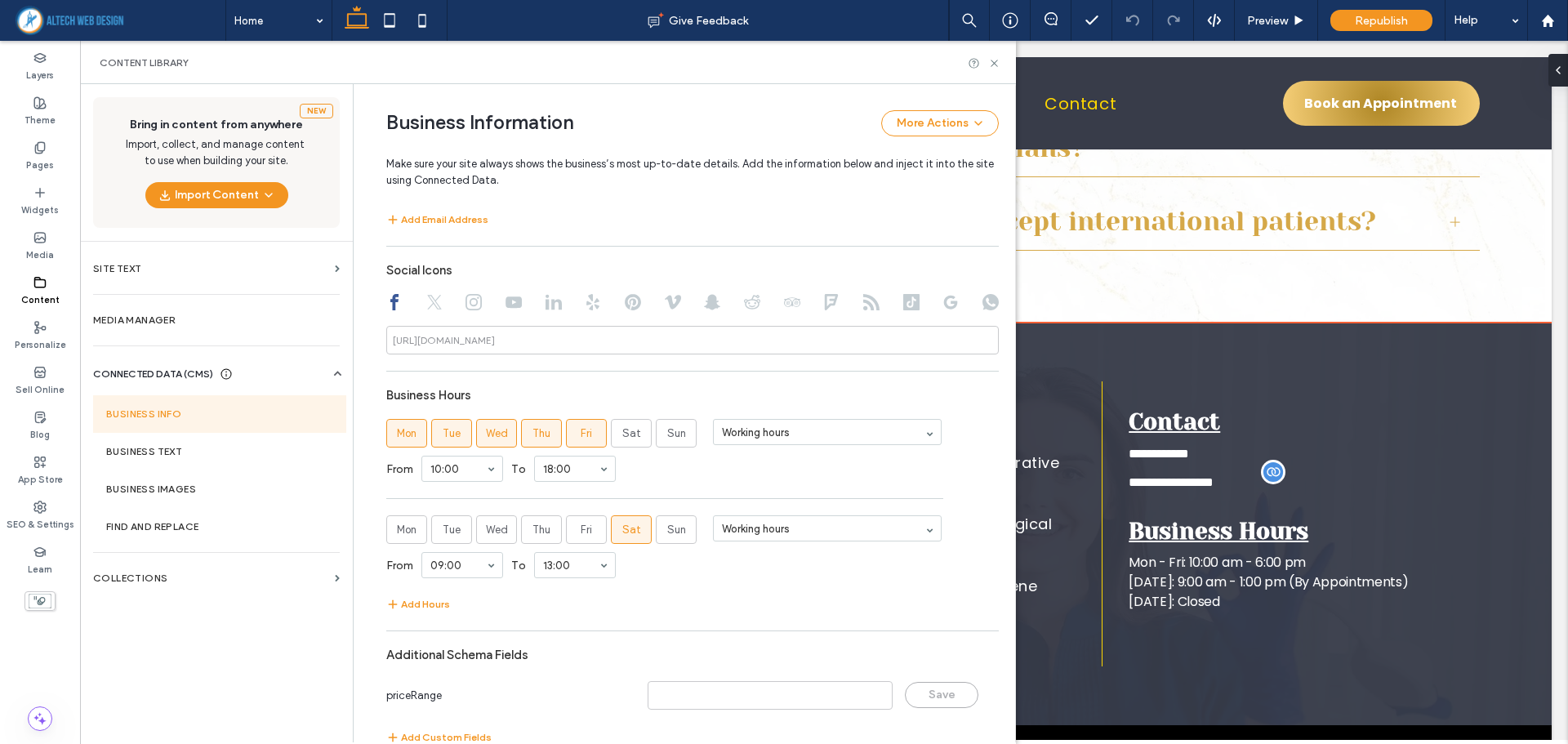
scroll to position [888, 0]
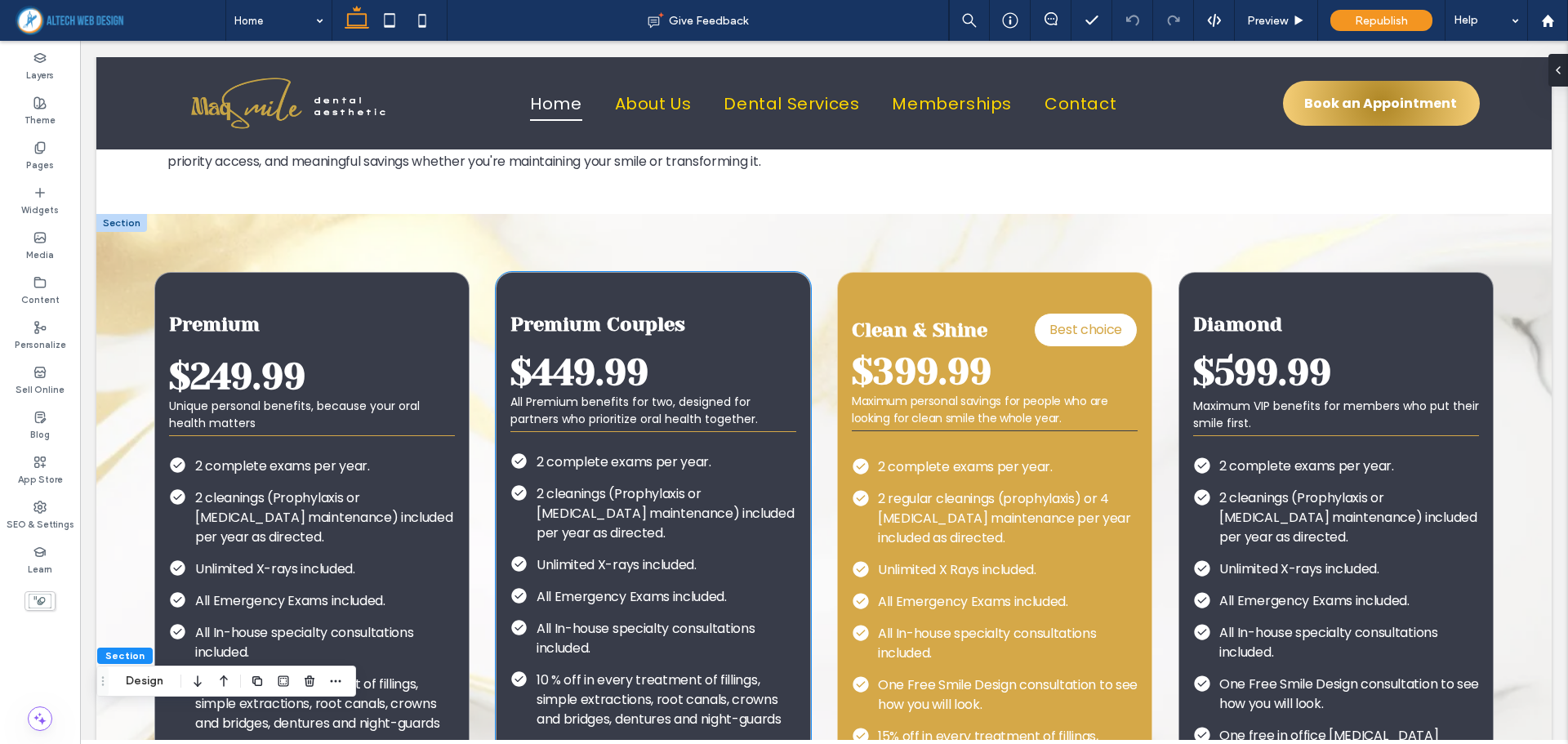
scroll to position [3479, 0]
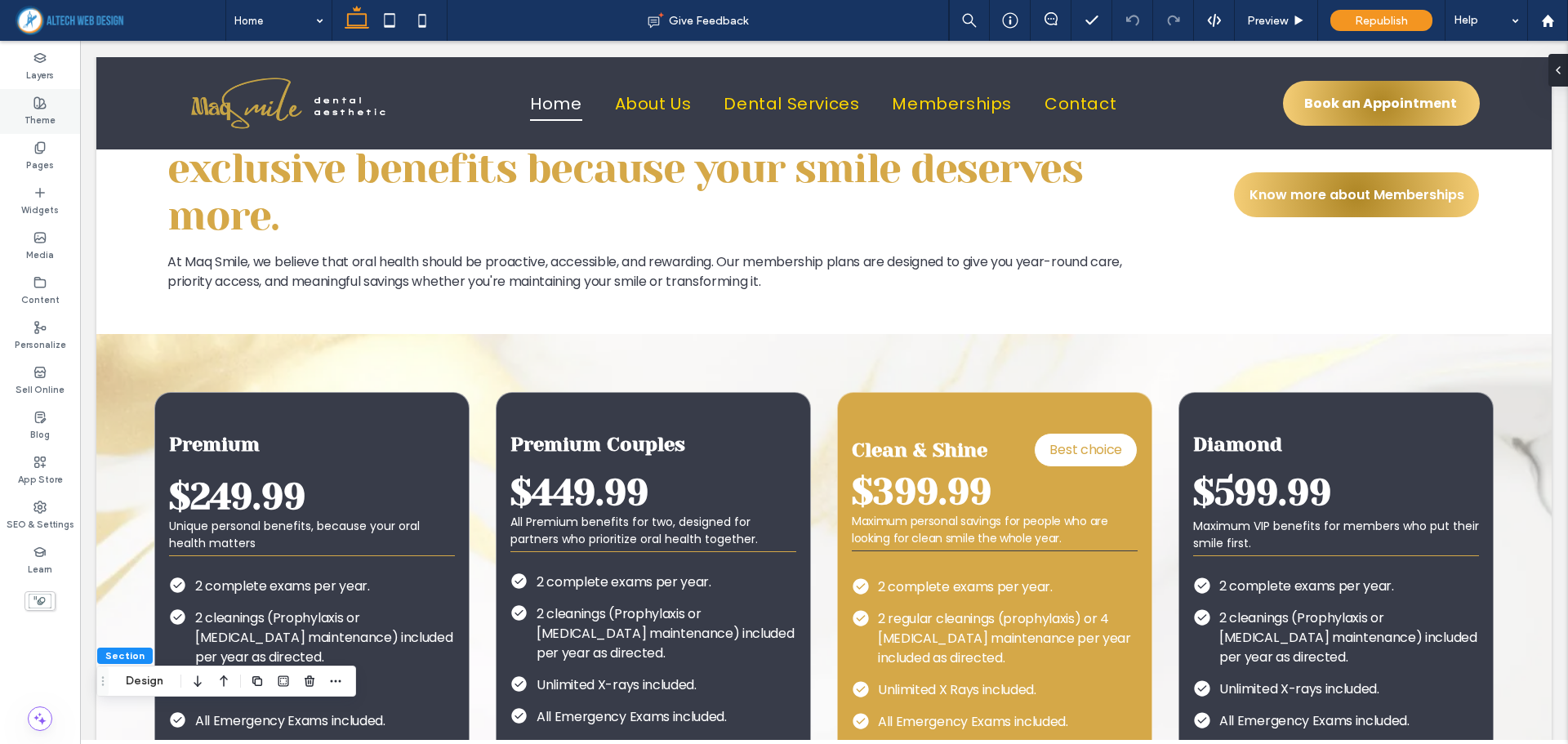
click at [42, 113] on label "Theme" at bounding box center [40, 118] width 31 height 18
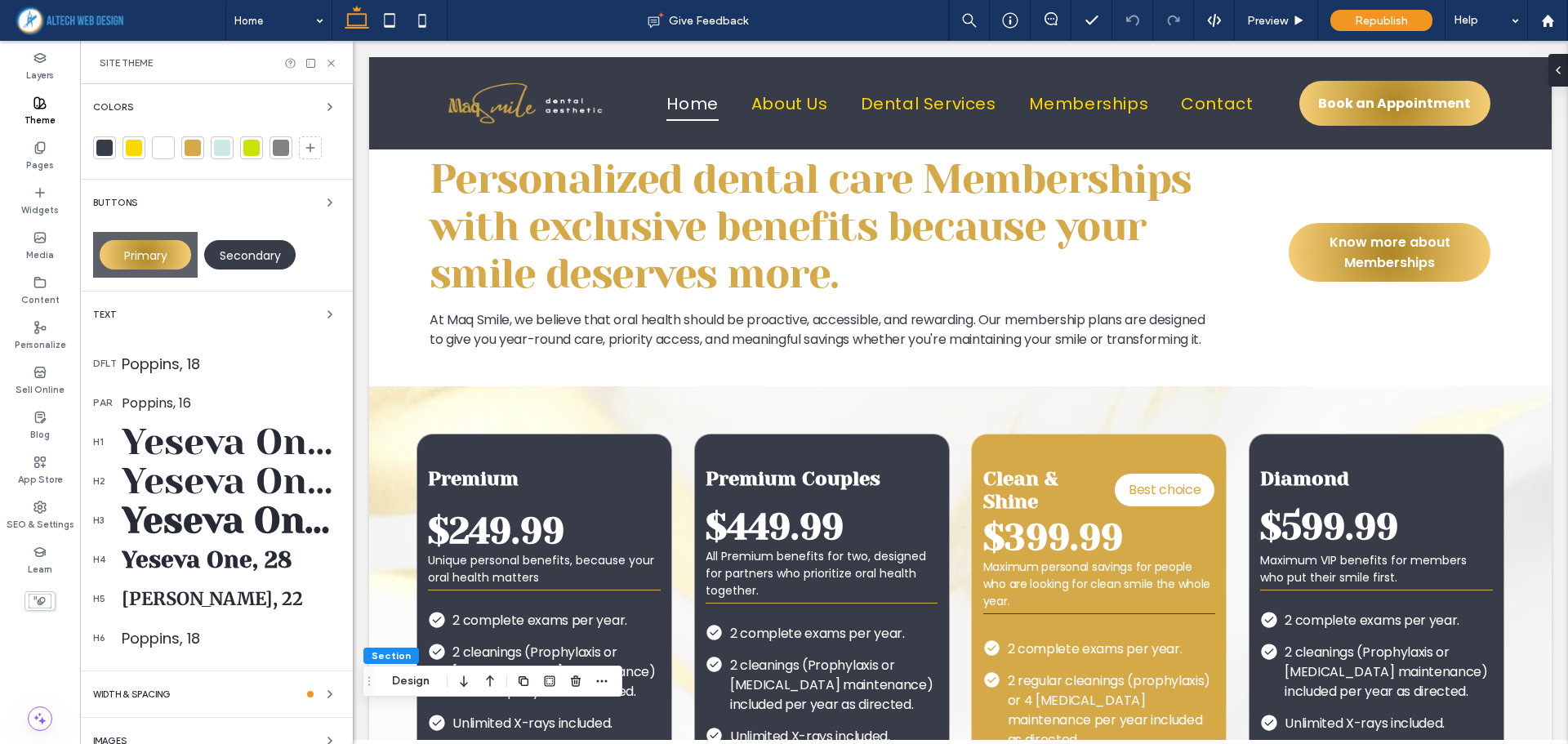
scroll to position [3558, 0]
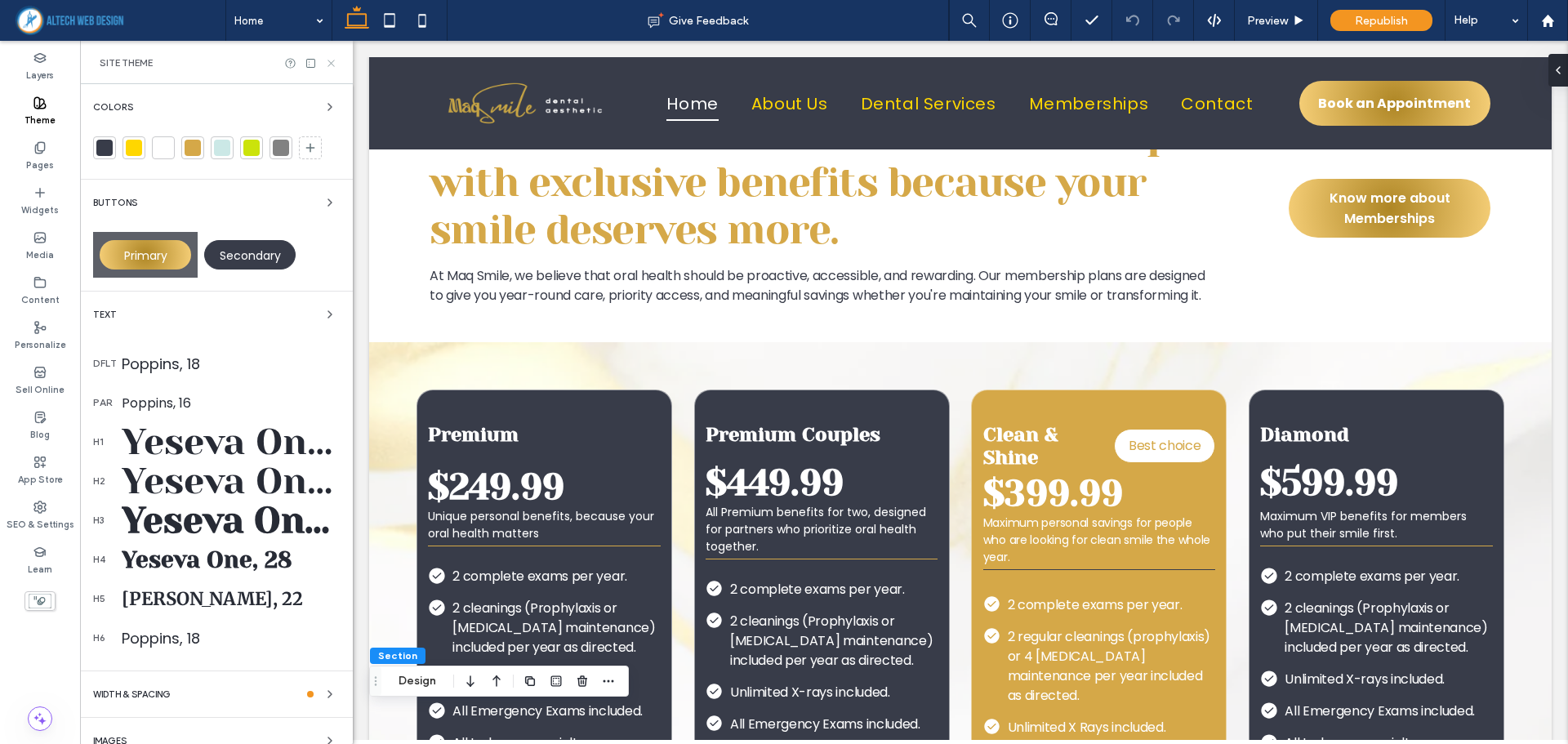
click at [332, 60] on icon at bounding box center [331, 63] width 12 height 12
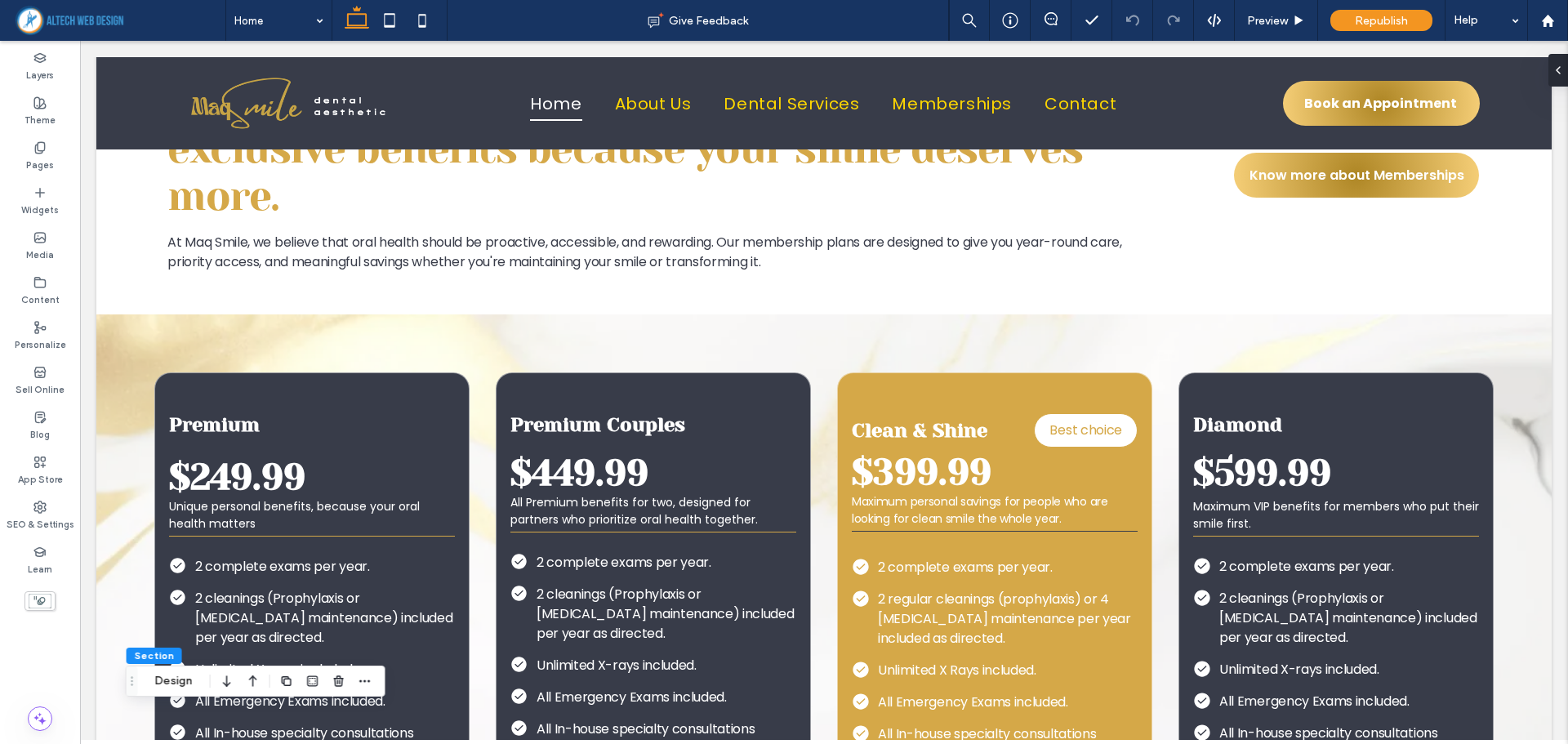
scroll to position [3479, 0]
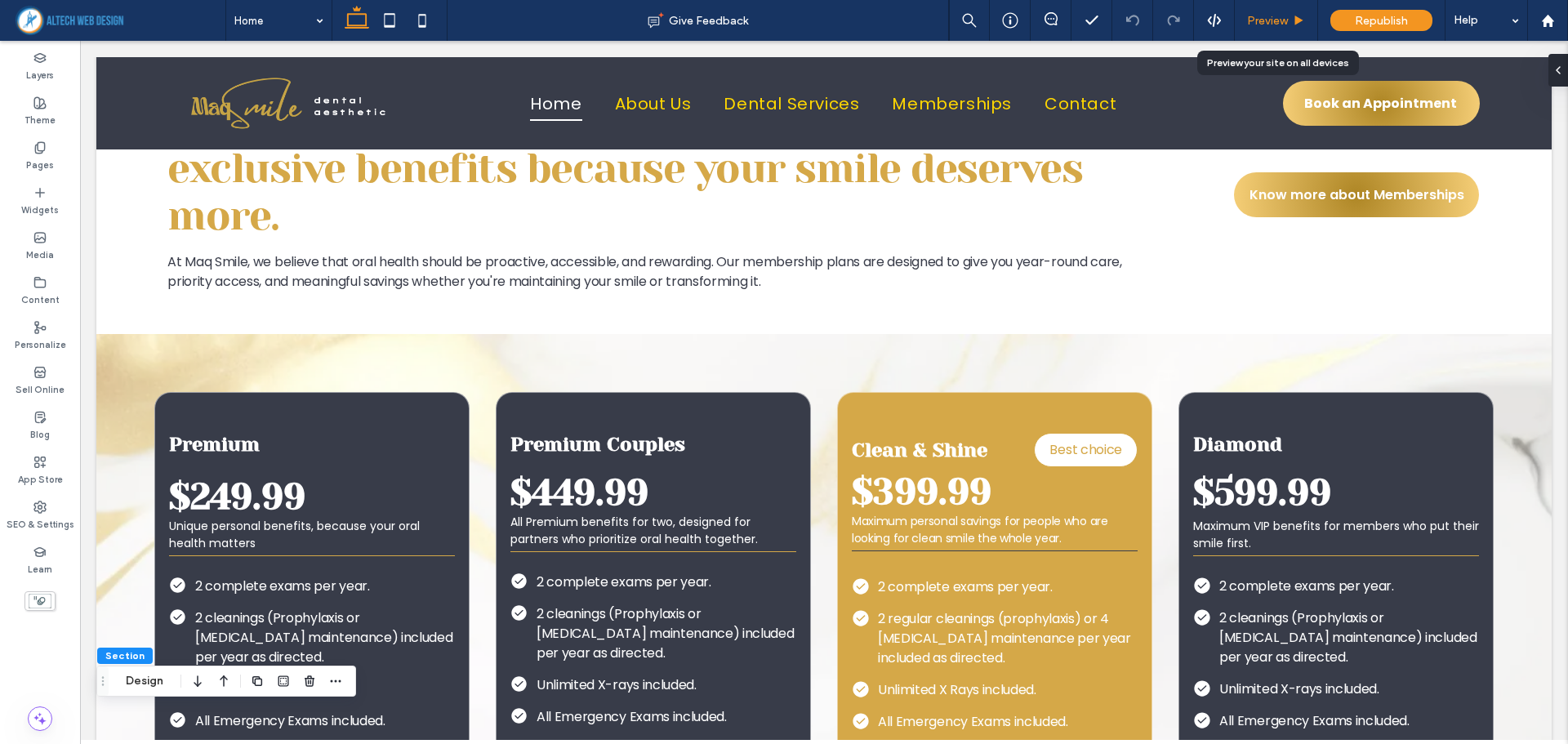
click at [1276, 7] on div "Preview" at bounding box center [1275, 21] width 83 height 41
click at [1262, 20] on span "Preview" at bounding box center [1268, 21] width 41 height 14
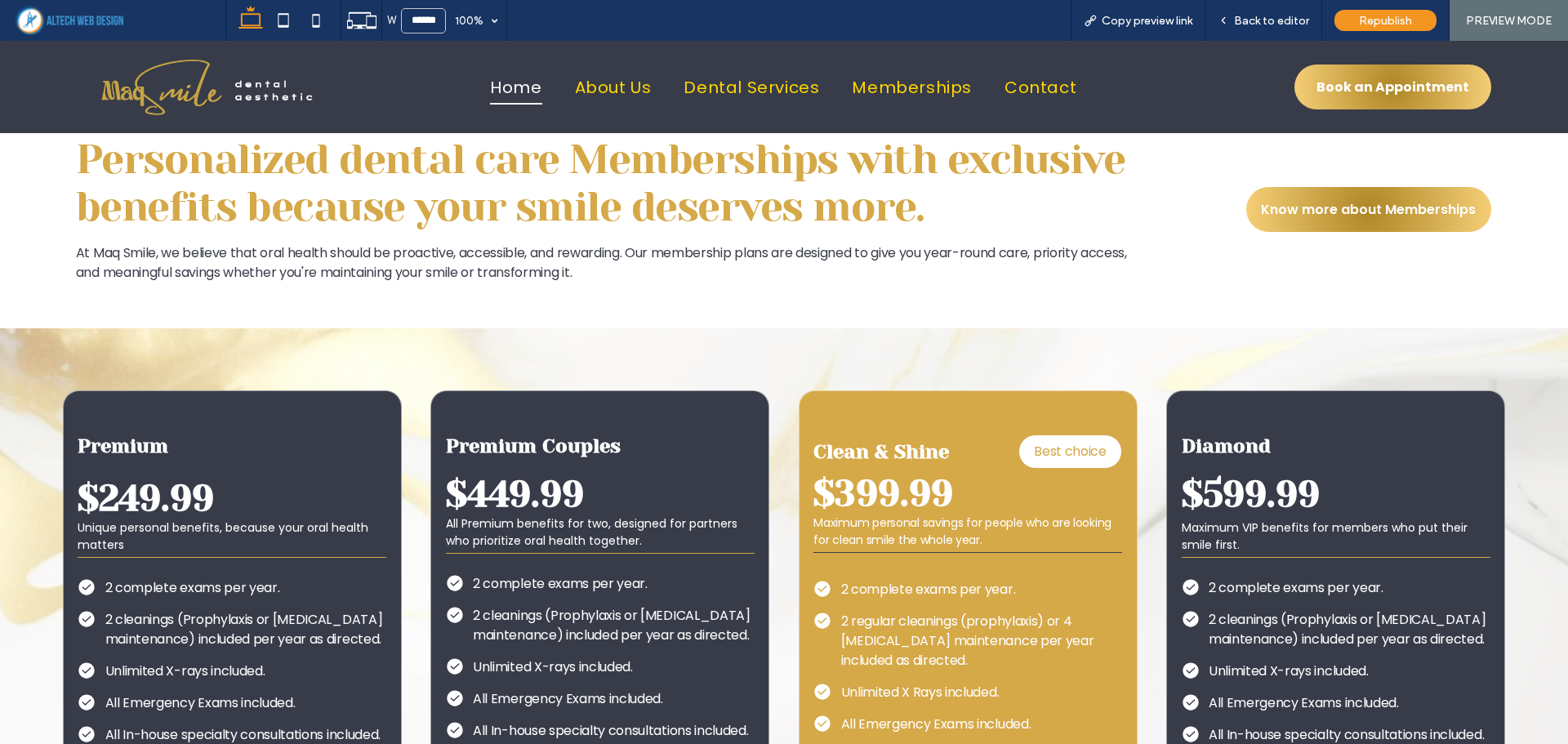
scroll to position [3475, 0]
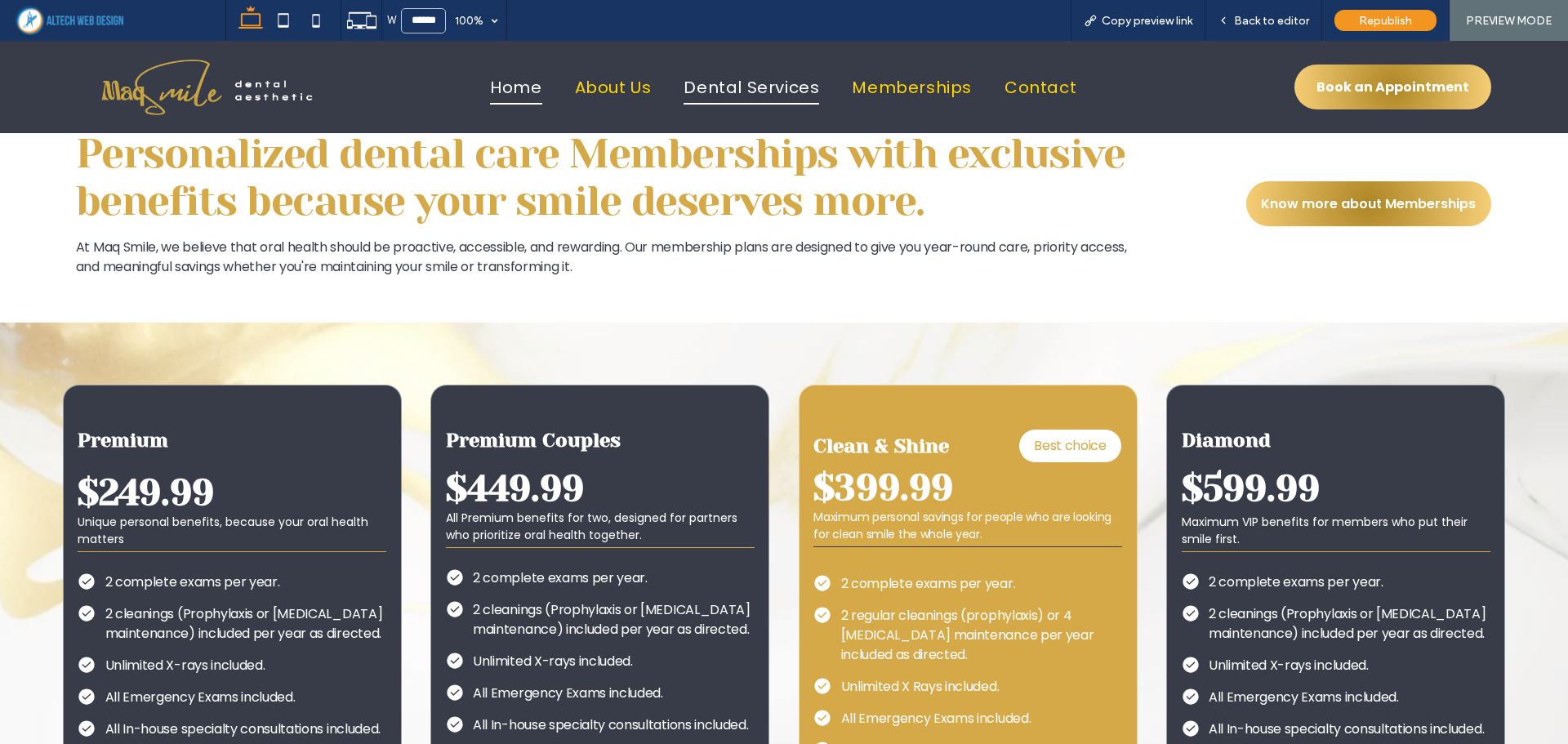
click at [751, 90] on span "Dental Services" at bounding box center [751, 87] width 135 height 34
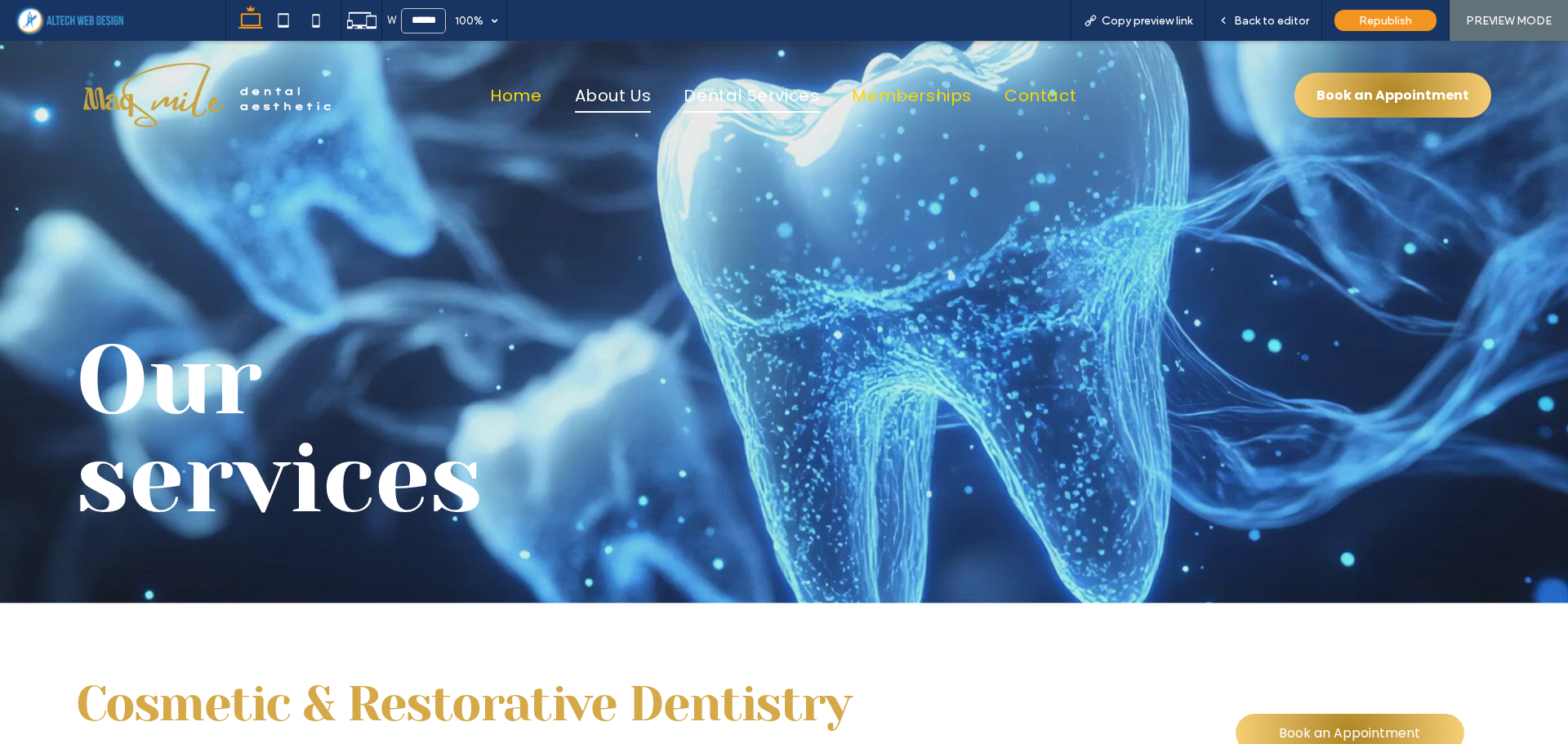
click at [611, 96] on span "About Us" at bounding box center [614, 96] width 77 height 34
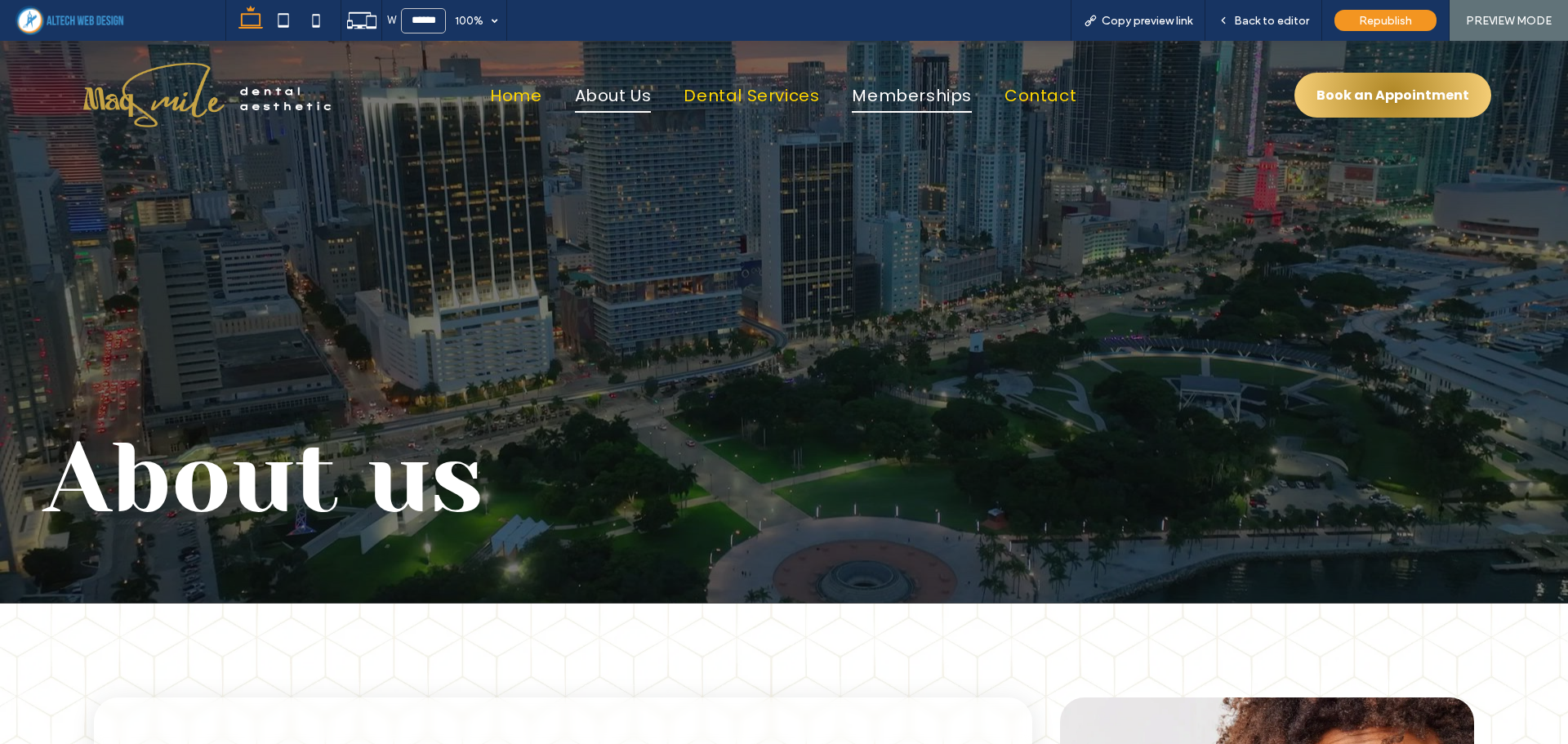
click at [860, 96] on span "Memberships" at bounding box center [912, 96] width 120 height 34
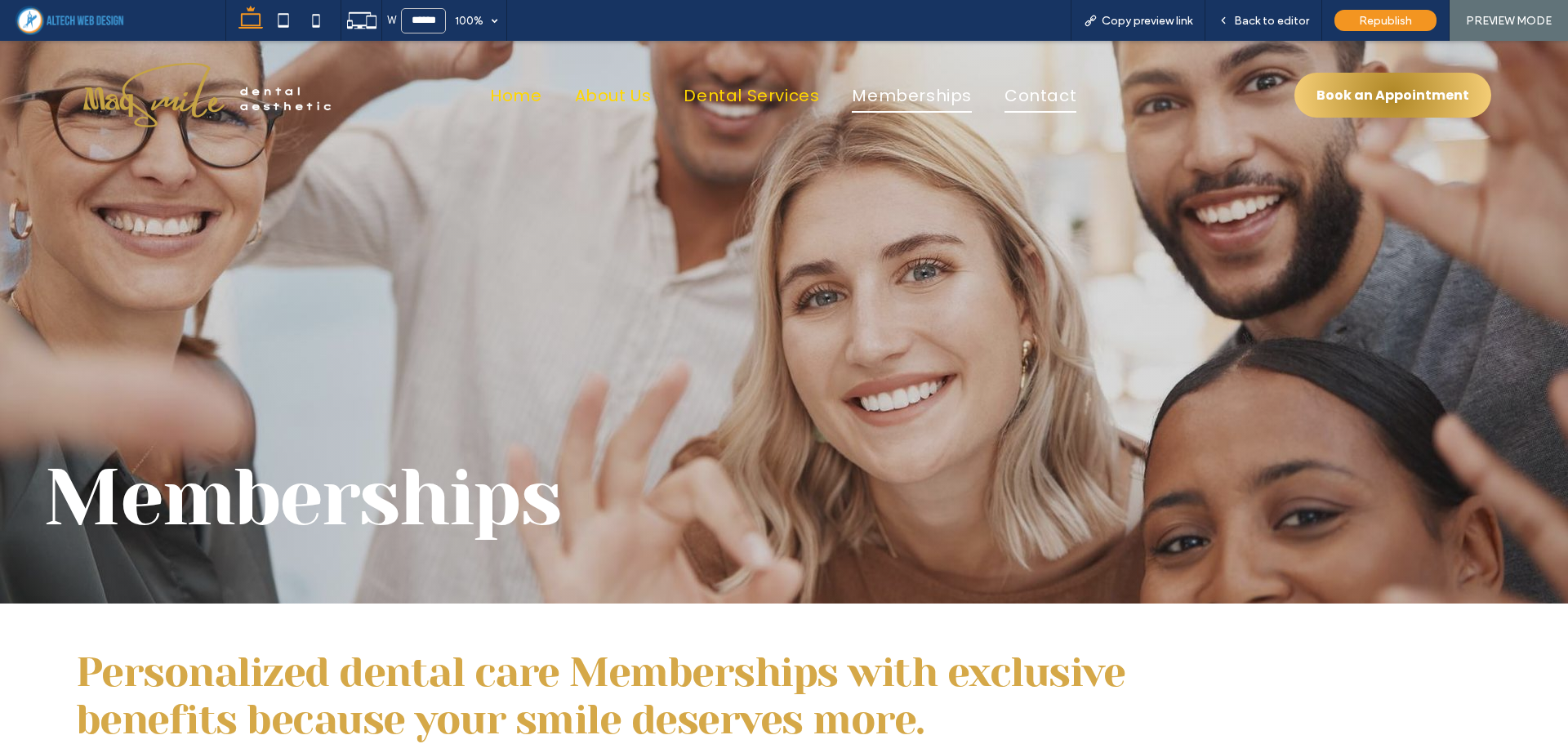
click at [1021, 96] on span "Contact" at bounding box center [1040, 96] width 72 height 34
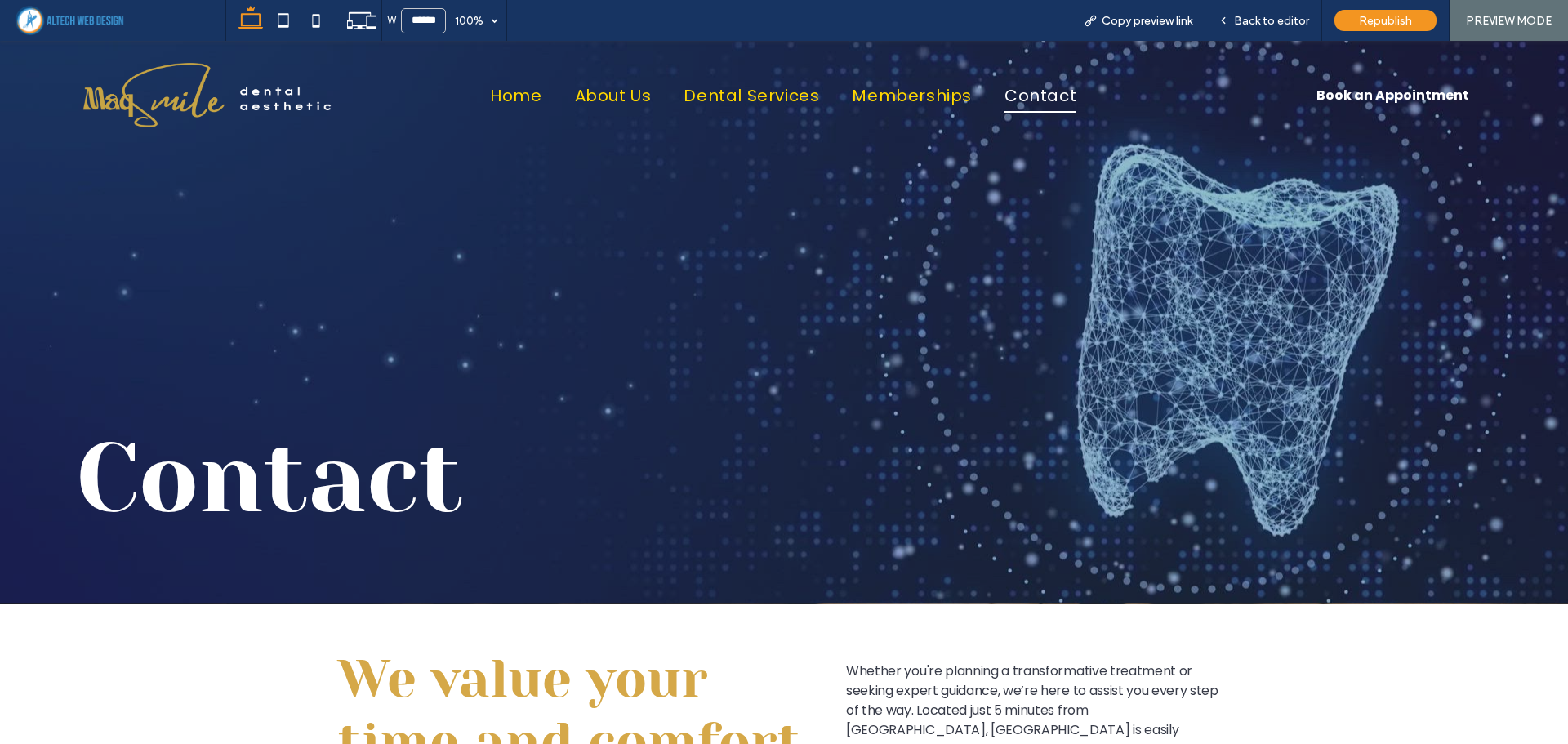
click at [1348, 95] on span "Book an Appointment" at bounding box center [1393, 95] width 152 height 37
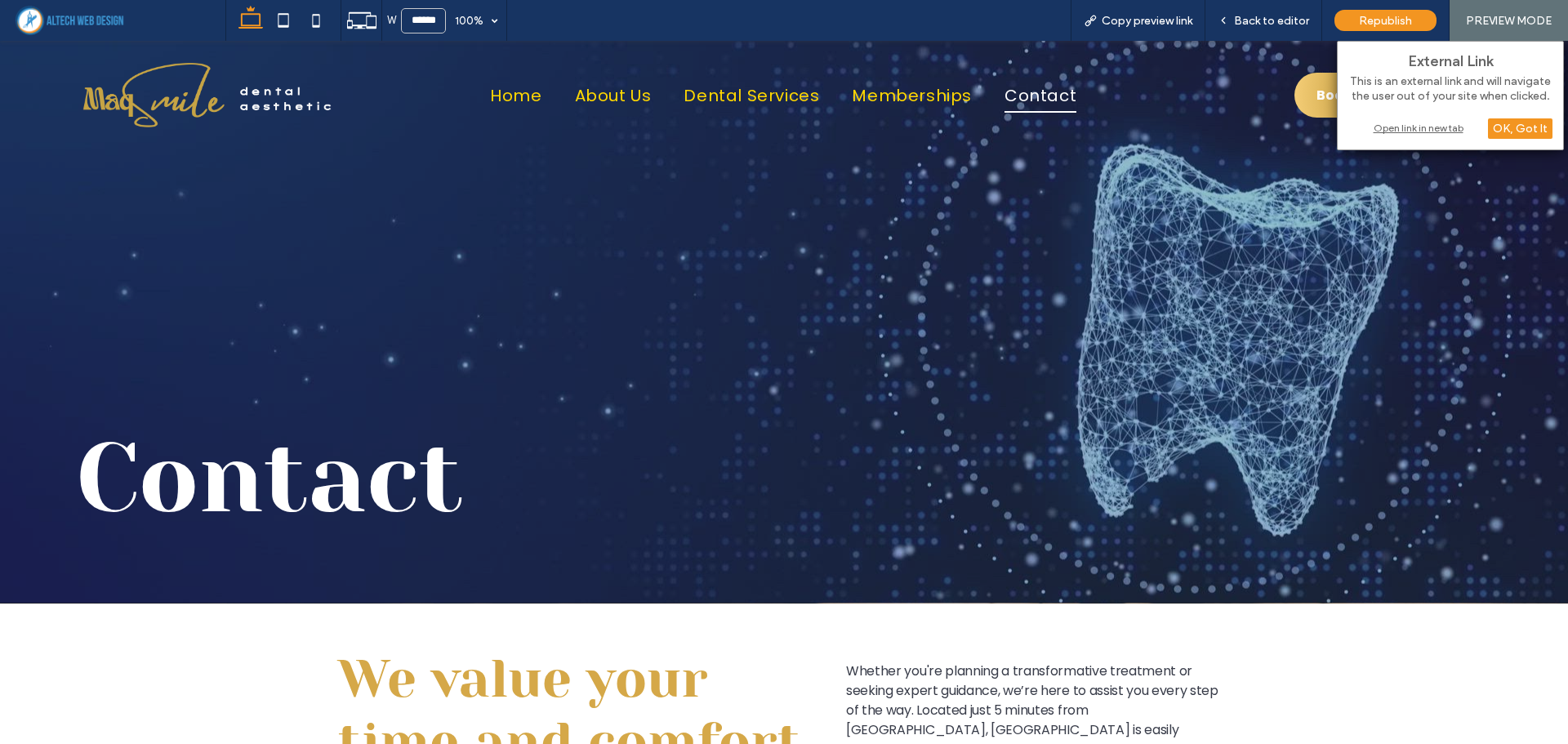
click at [1416, 133] on div "Open link in new tab" at bounding box center [1450, 128] width 204 height 17
